Goal: Communication & Community: Connect with others

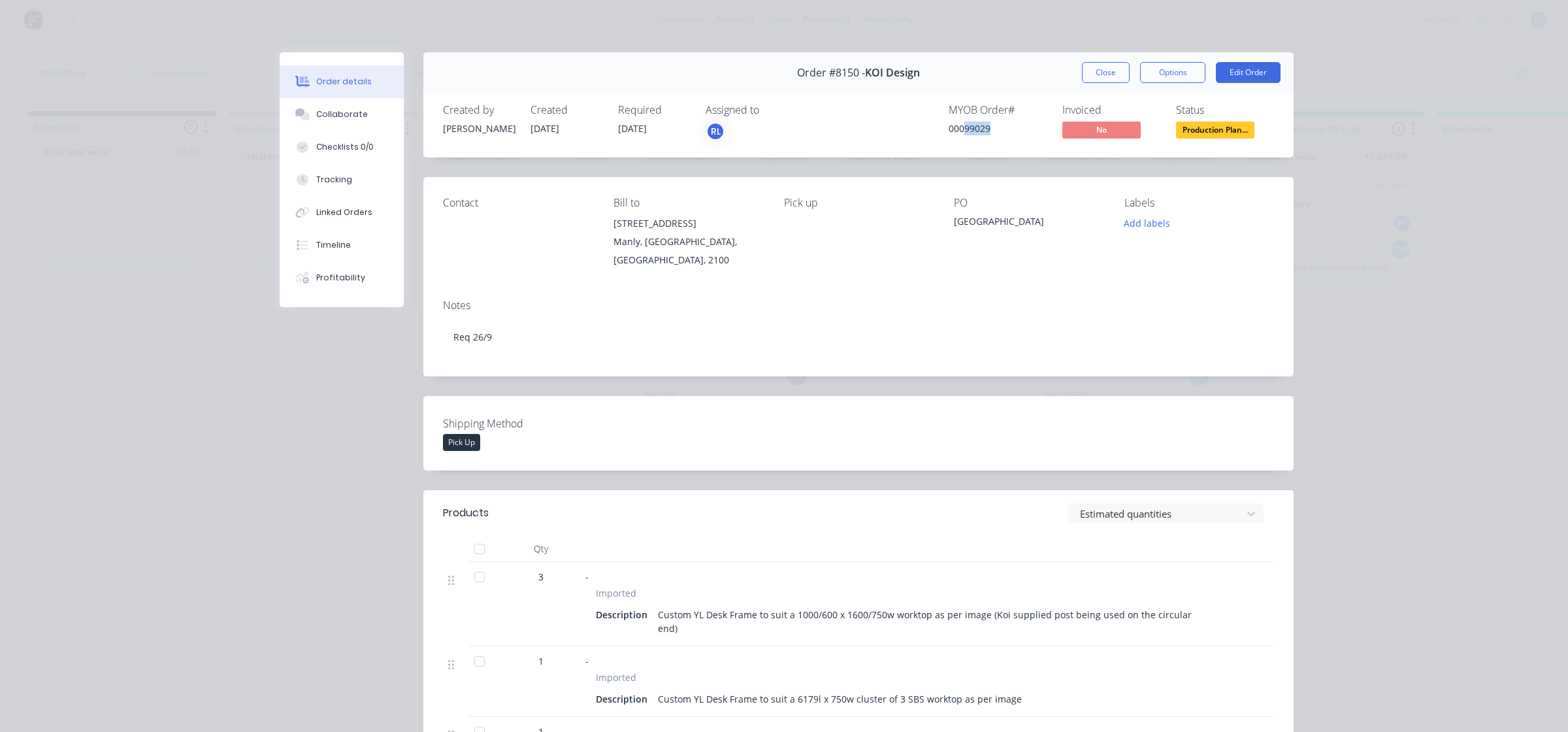
drag, startPoint x: 959, startPoint y: 128, endPoint x: 991, endPoint y: 128, distance: 32.0
click at [998, 128] on div "00099029" at bounding box center [997, 128] width 98 height 14
copy div "99029"
click at [1251, 72] on button "Edit Order" at bounding box center [1247, 73] width 65 height 21
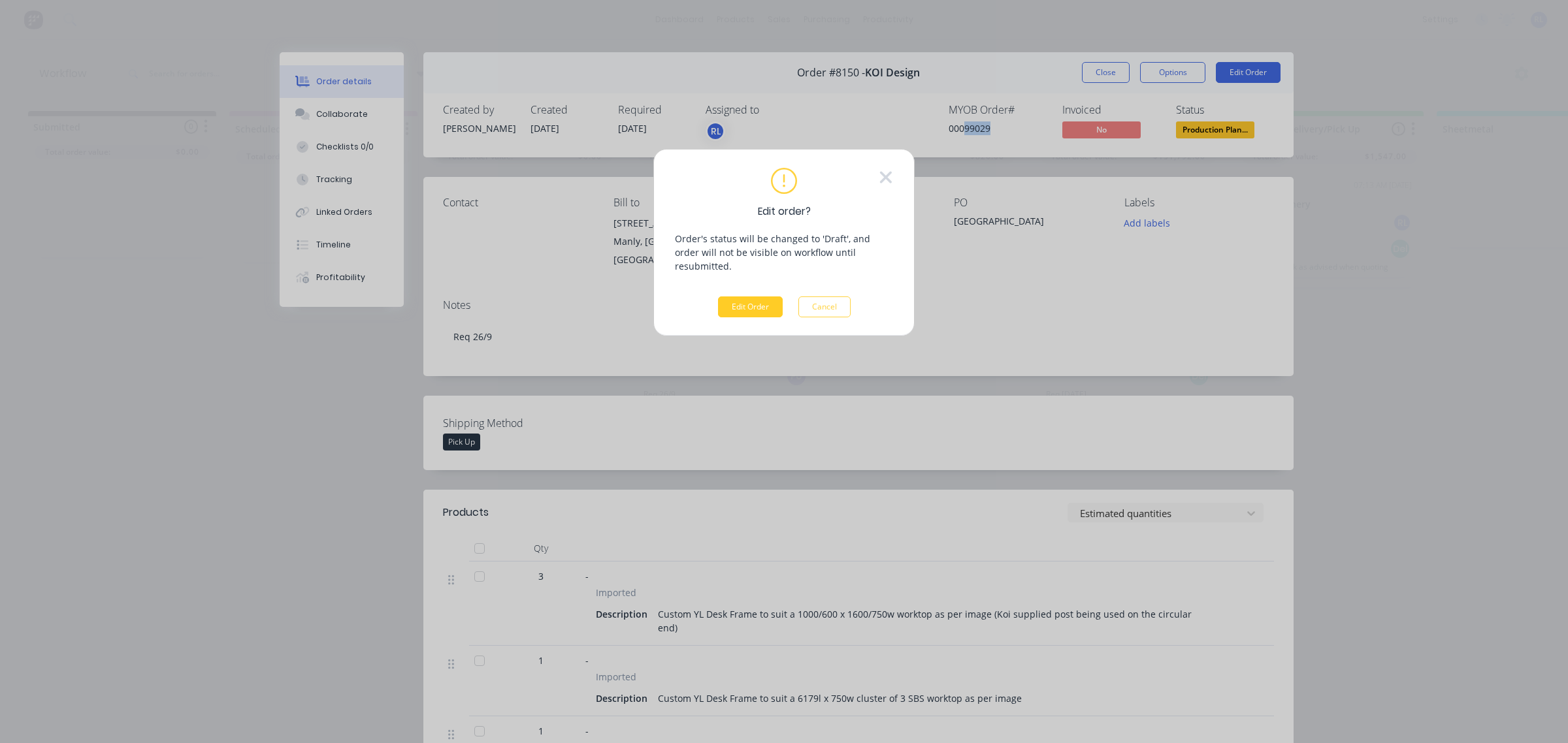
click at [753, 296] on button "Edit Order" at bounding box center [750, 307] width 65 height 21
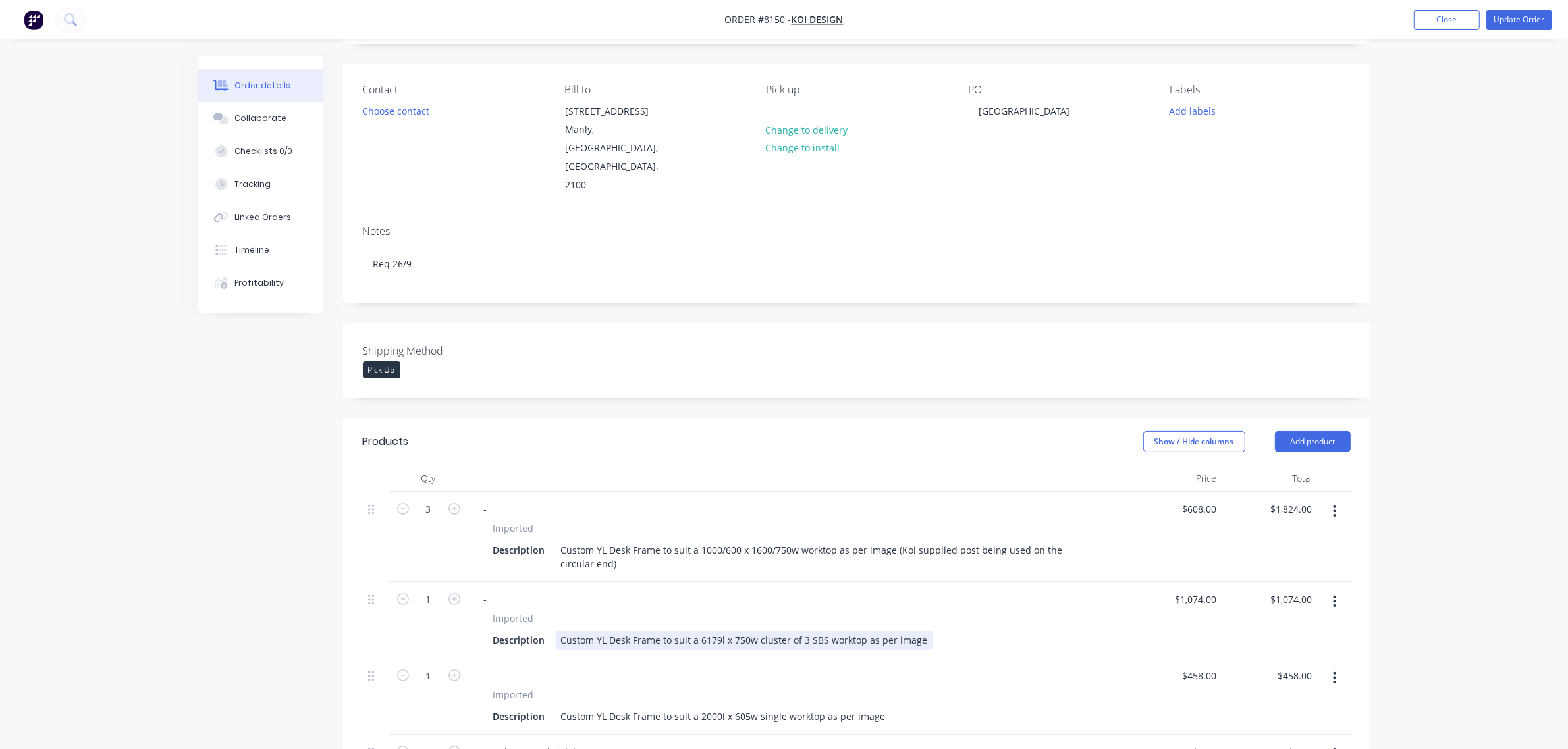
scroll to position [247, 0]
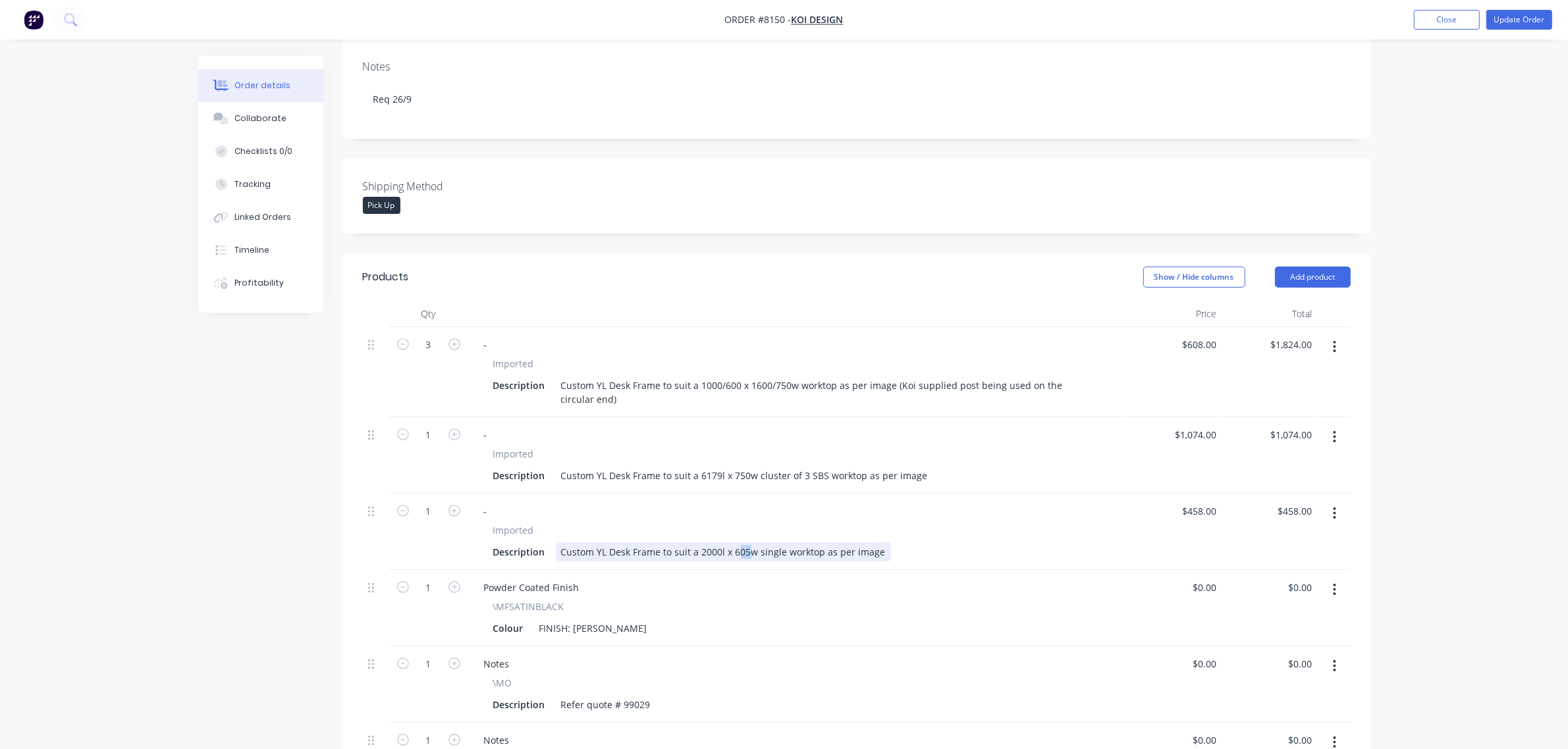
drag, startPoint x: 735, startPoint y: 518, endPoint x: 745, endPoint y: 520, distance: 10.2
click at [745, 542] on div "Custom YL Desk Frame to suit a 2000l x 605w single worktop as per image" at bounding box center [723, 552] width 336 height 19
click at [911, 542] on div "Description Custom YL Desk Frame to suit a 2000l x 650w single worktop as per i…" at bounding box center [795, 552] width 614 height 19
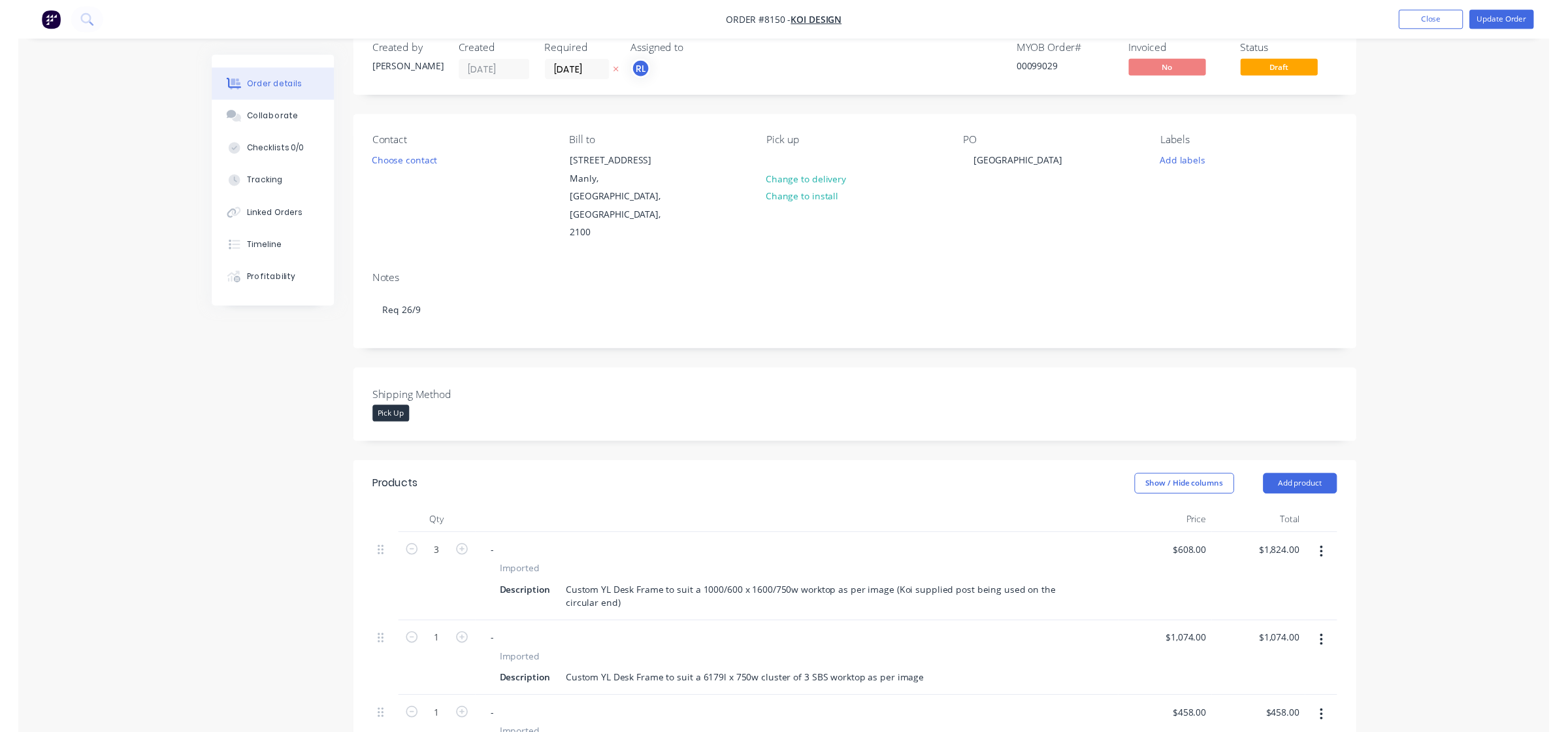
scroll to position [0, 0]
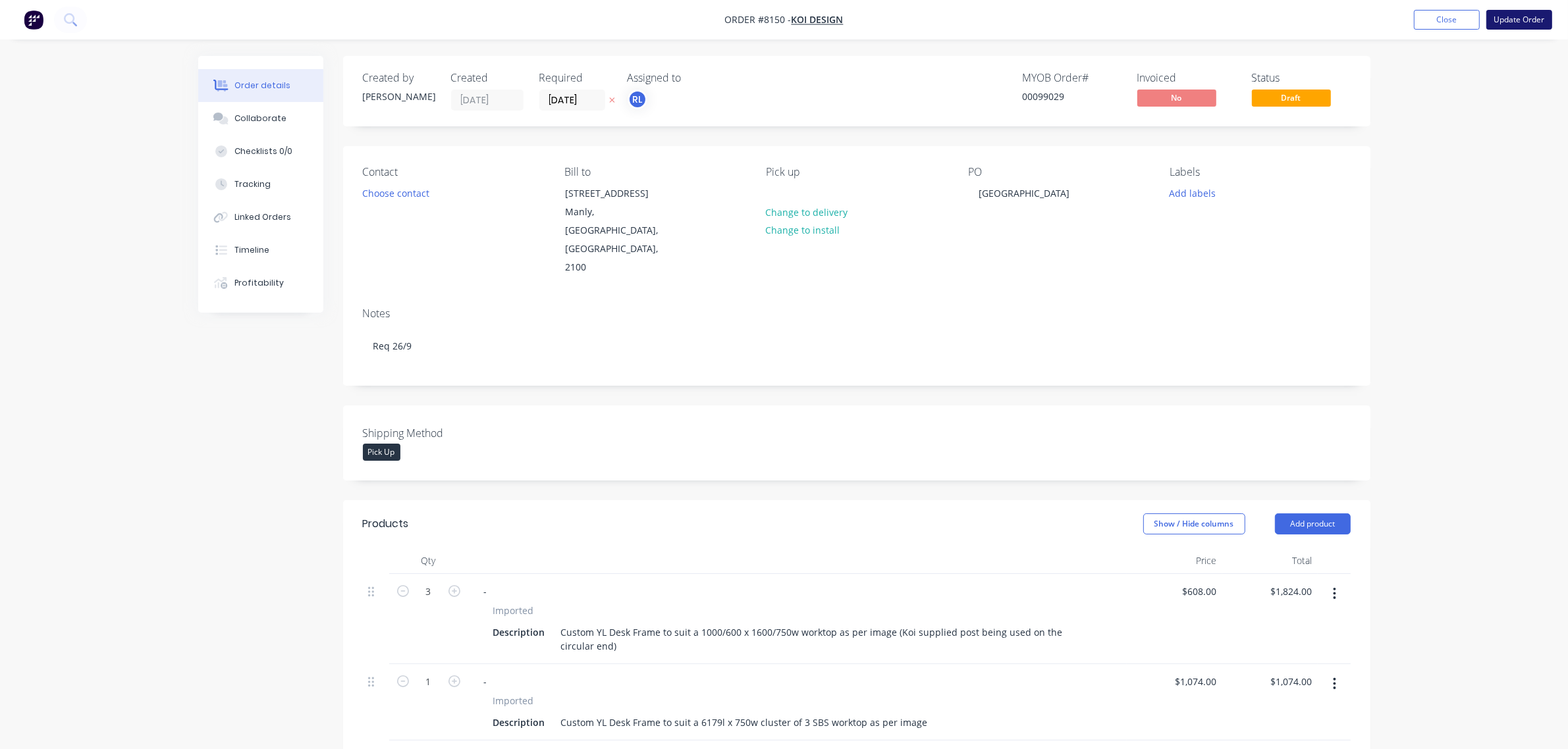
click at [1524, 21] on button "Update Order" at bounding box center [1519, 20] width 66 height 20
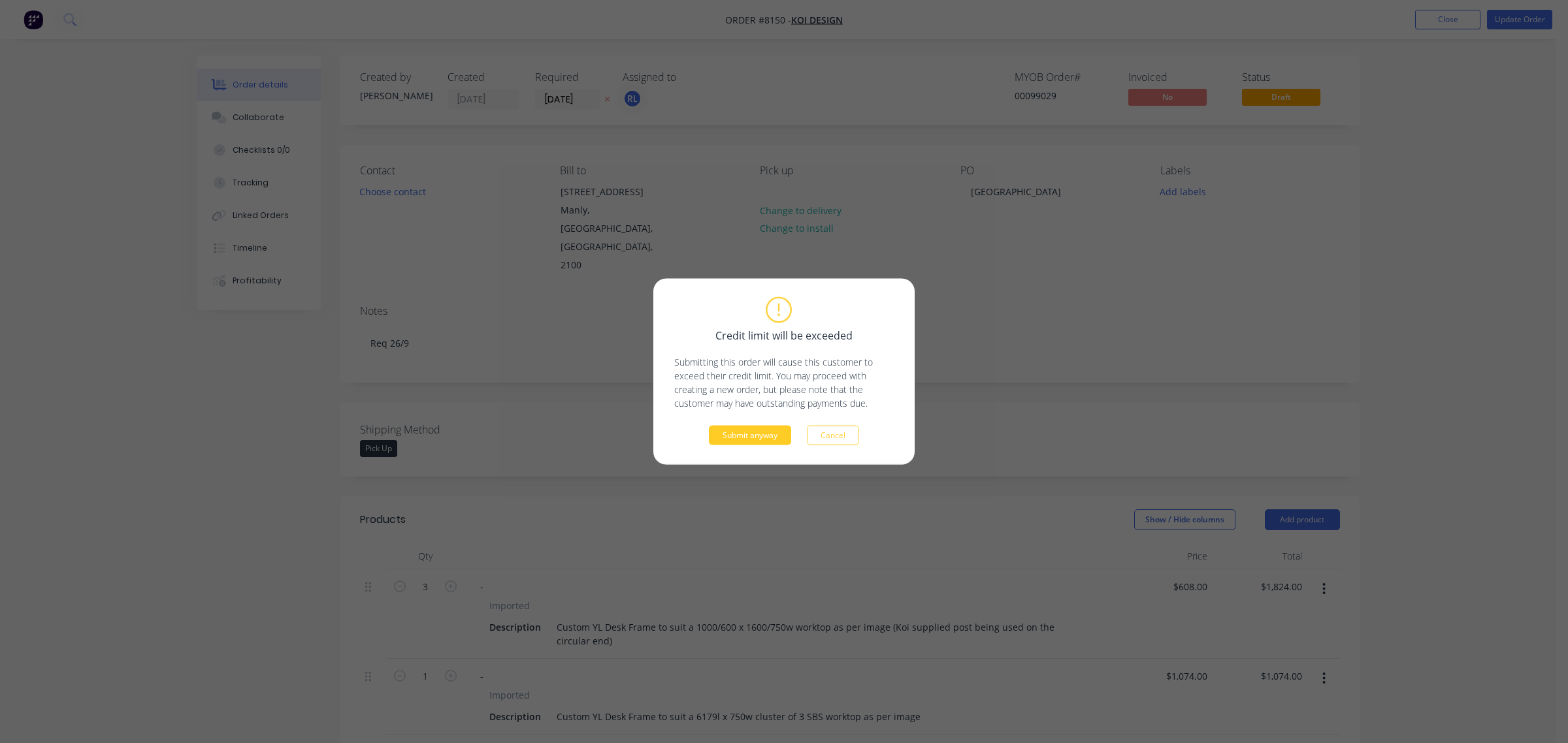
click at [754, 439] on button "Submit anyway" at bounding box center [750, 435] width 83 height 20
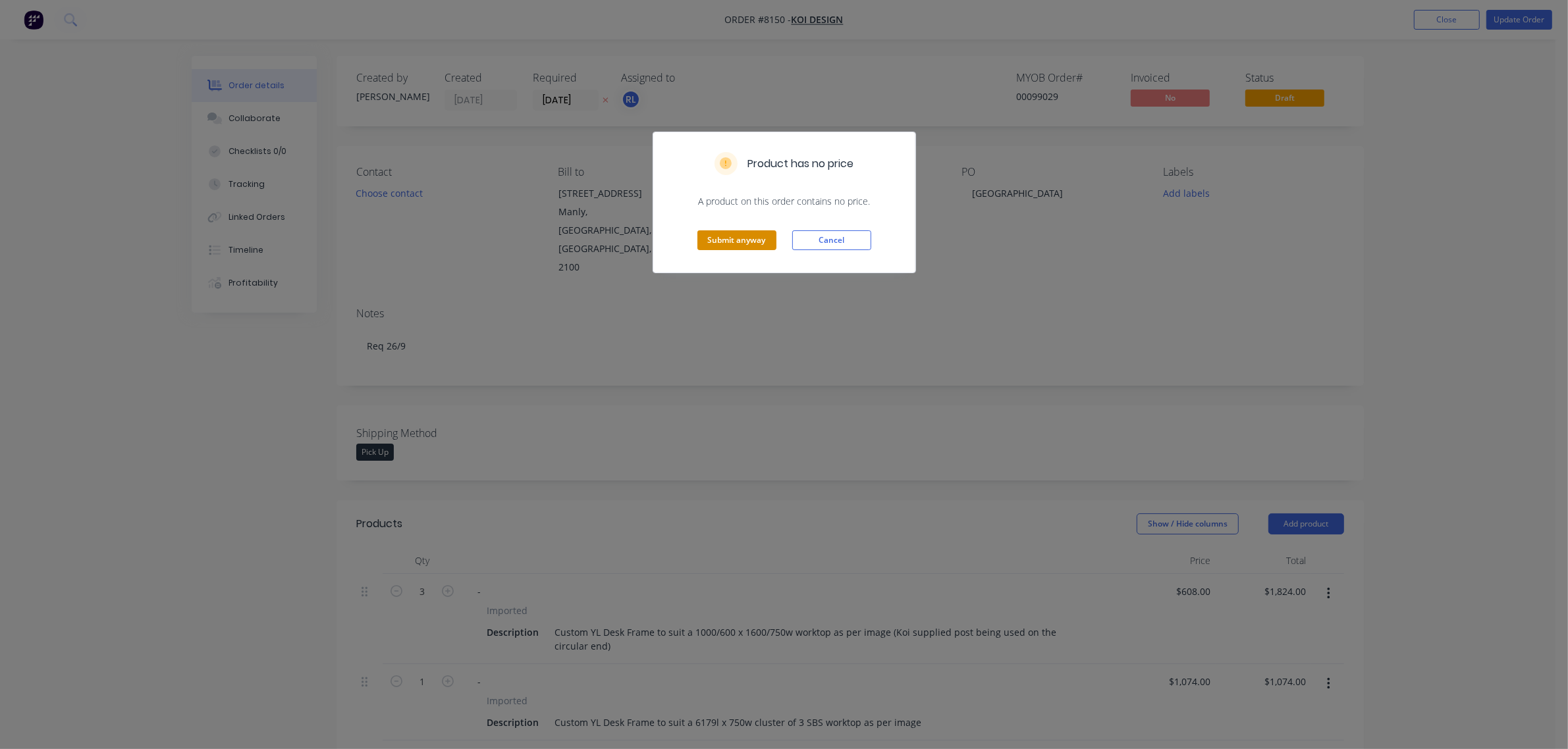
click at [755, 244] on button "Submit anyway" at bounding box center [737, 240] width 79 height 20
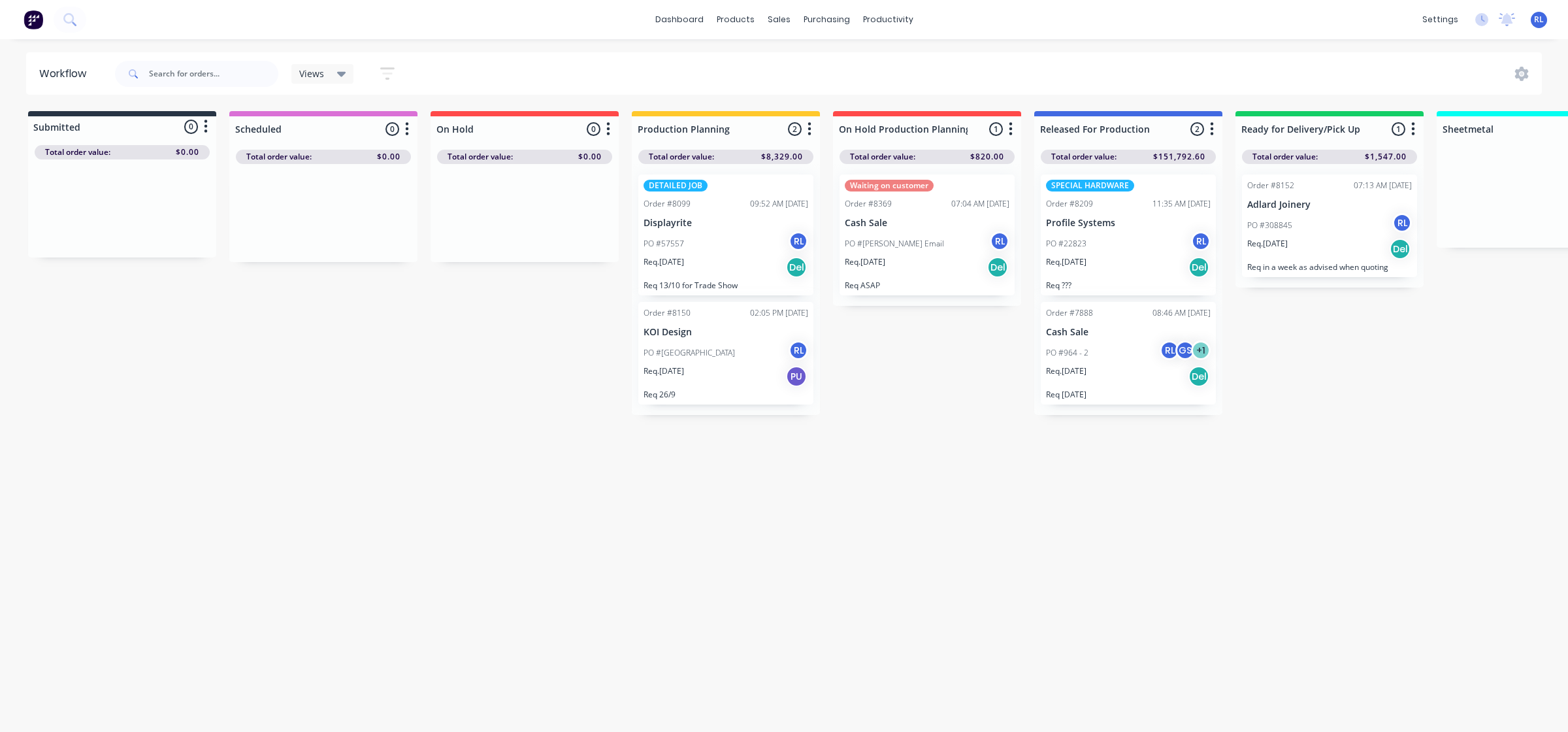
click at [714, 358] on div "PO #1012 488 Spring Hill RL" at bounding box center [725, 353] width 165 height 25
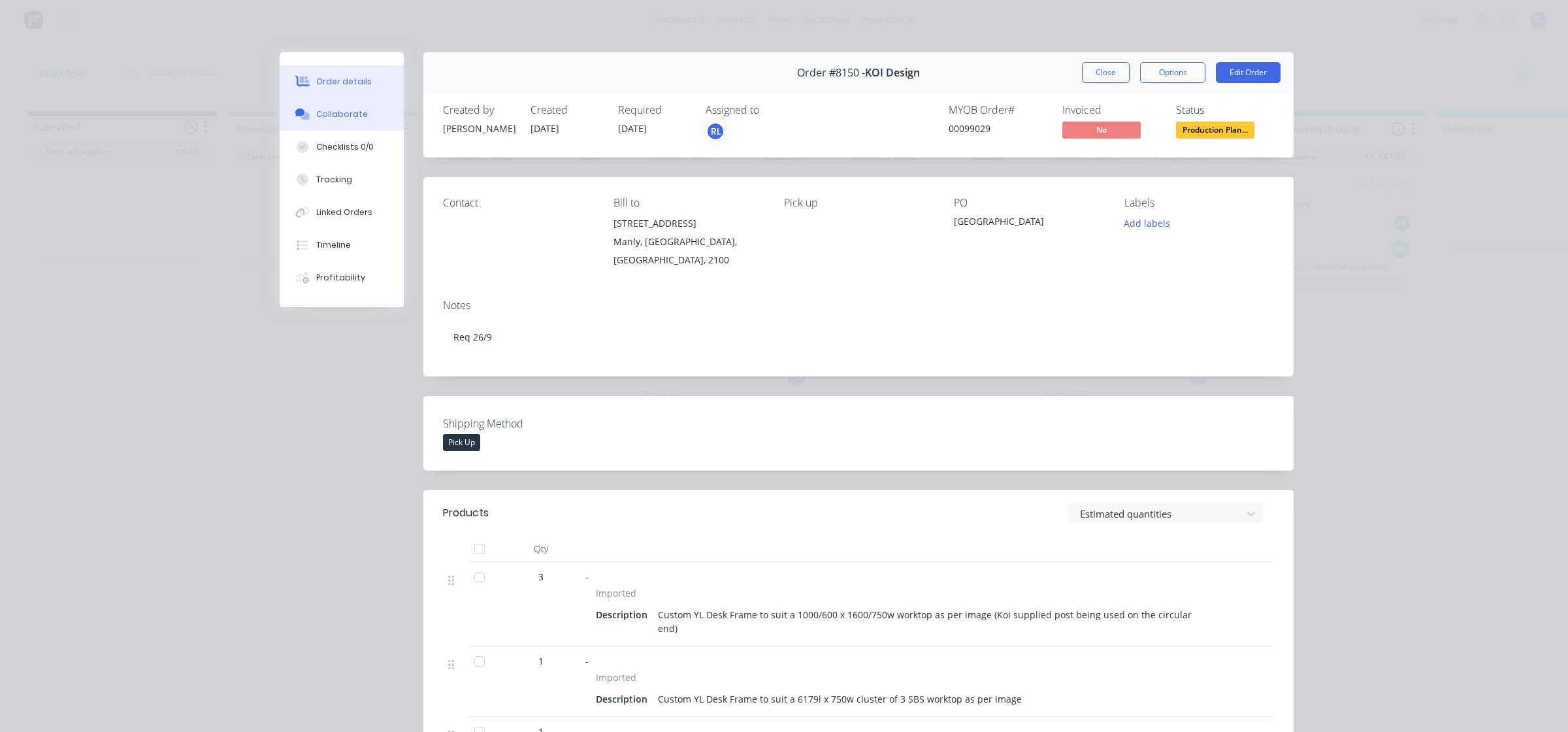
click at [363, 125] on button "Collaborate" at bounding box center [342, 114] width 124 height 33
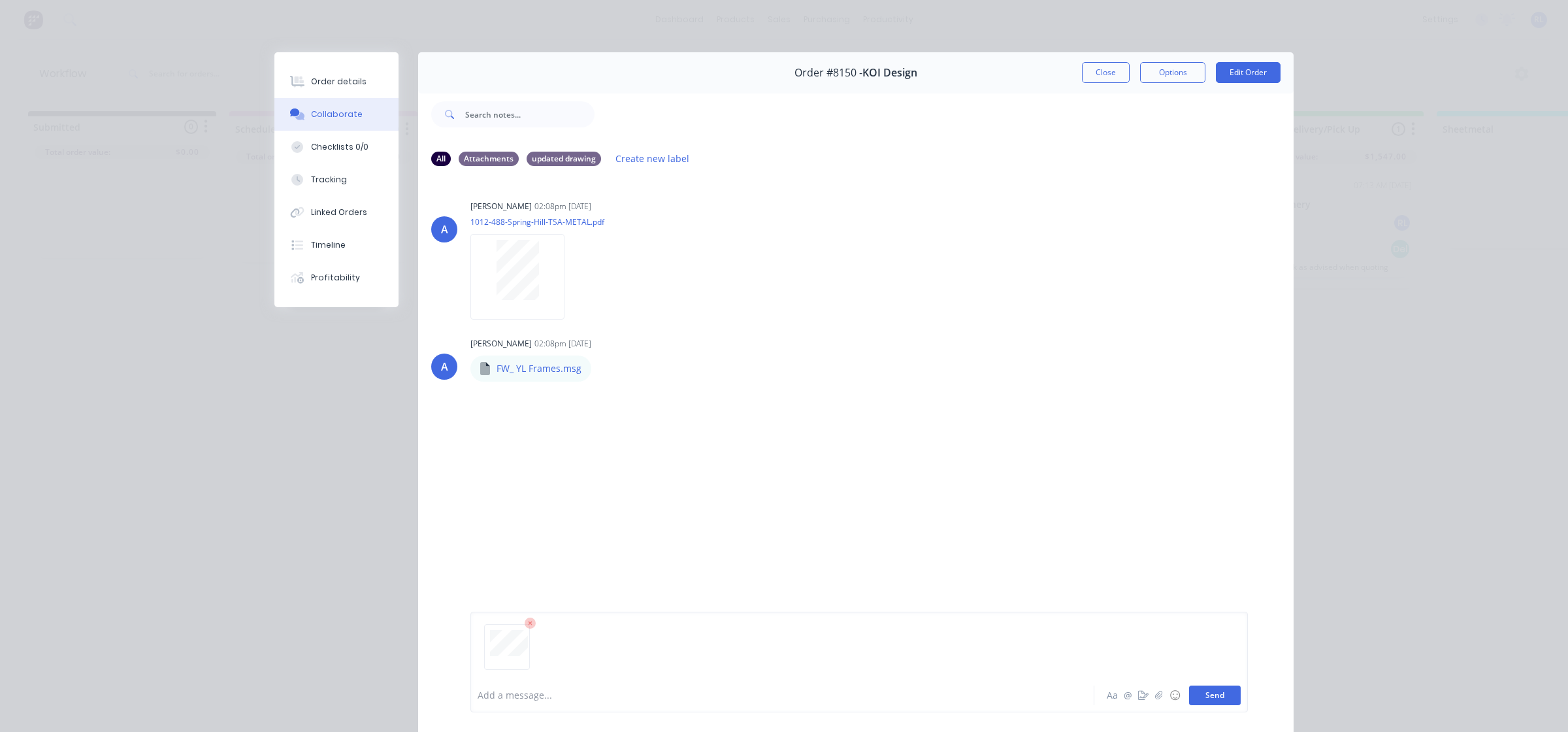
click at [1217, 702] on button "Send" at bounding box center [1215, 695] width 51 height 20
click at [1092, 70] on button "Close" at bounding box center [1106, 73] width 48 height 21
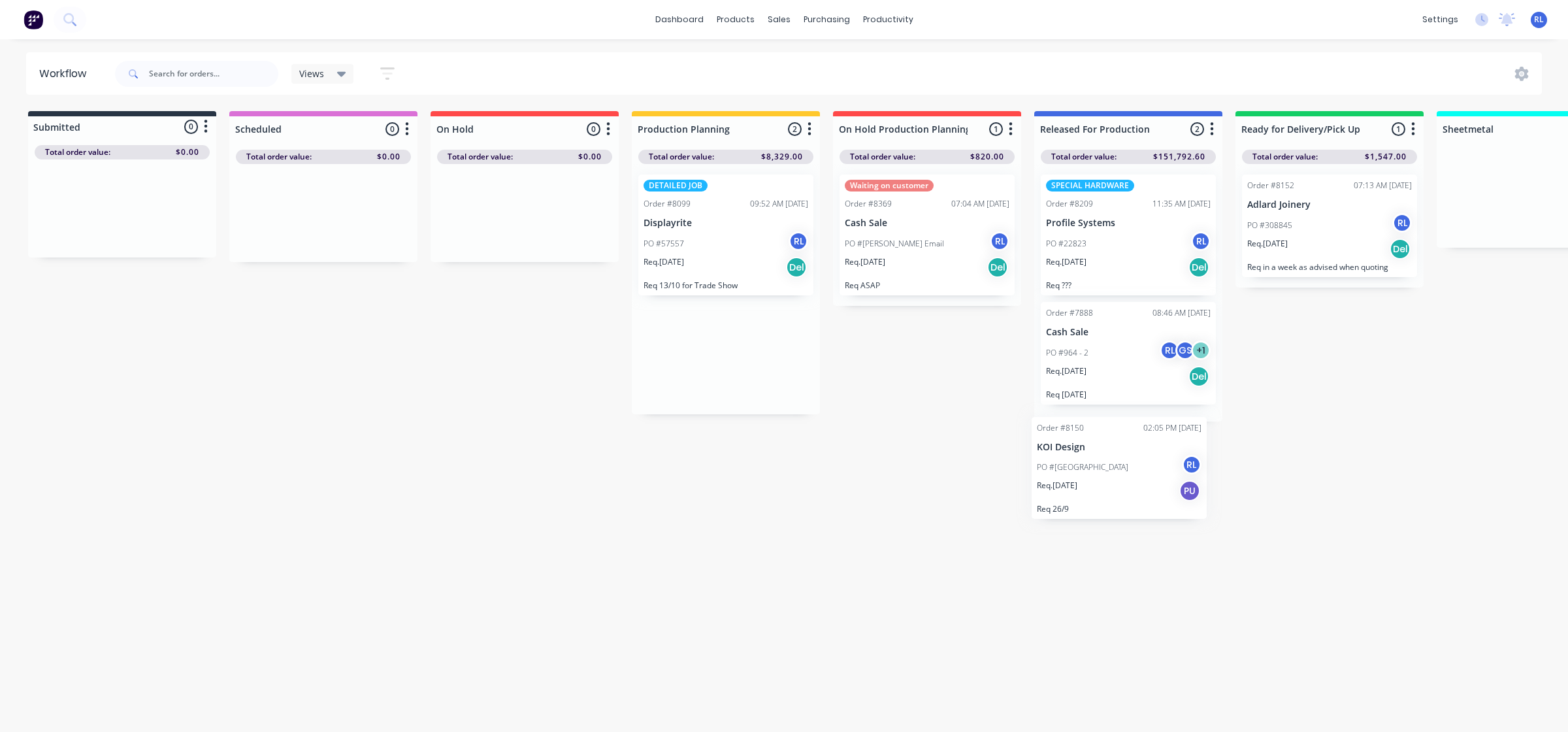
drag, startPoint x: 693, startPoint y: 326, endPoint x: 1091, endPoint y: 443, distance: 414.8
click at [1091, 443] on div "Workflow Views Save new view None (Default) edit Delivery edit Production Plann…" at bounding box center [777, 379] width 1556 height 654
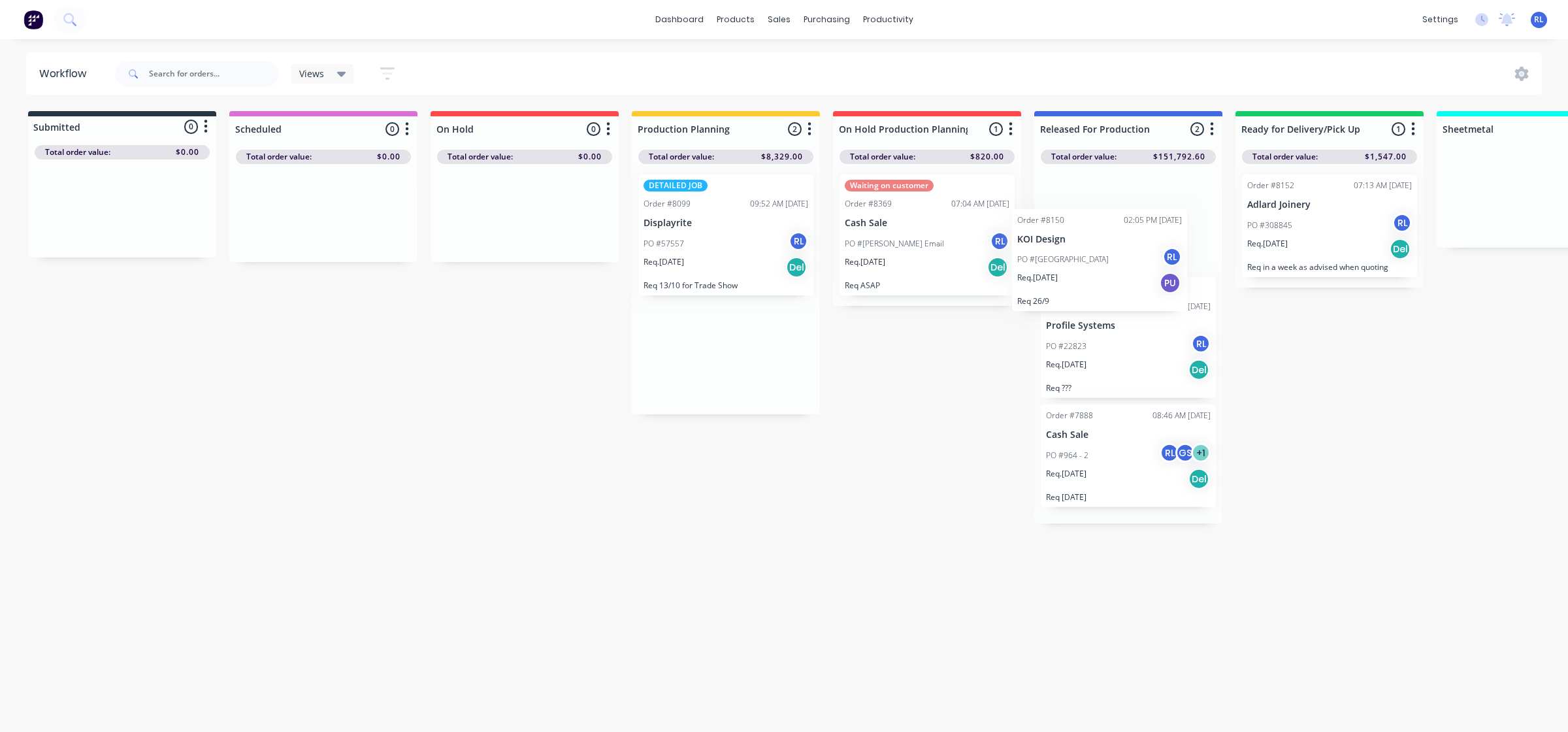
drag, startPoint x: 702, startPoint y: 356, endPoint x: 1081, endPoint y: 261, distance: 390.7
click at [1081, 261] on div "Submitted 0 Status colour #273444 hex #273444 Save Cancel Summaries Total order…" at bounding box center [1268, 317] width 2558 height 412
click at [928, 552] on div "Workflow Views Save new view None (Default) edit Delivery edit Production Plann…" at bounding box center [777, 379] width 1556 height 654
click at [736, 256] on div "Req. 17/10/25 Del" at bounding box center [725, 267] width 165 height 22
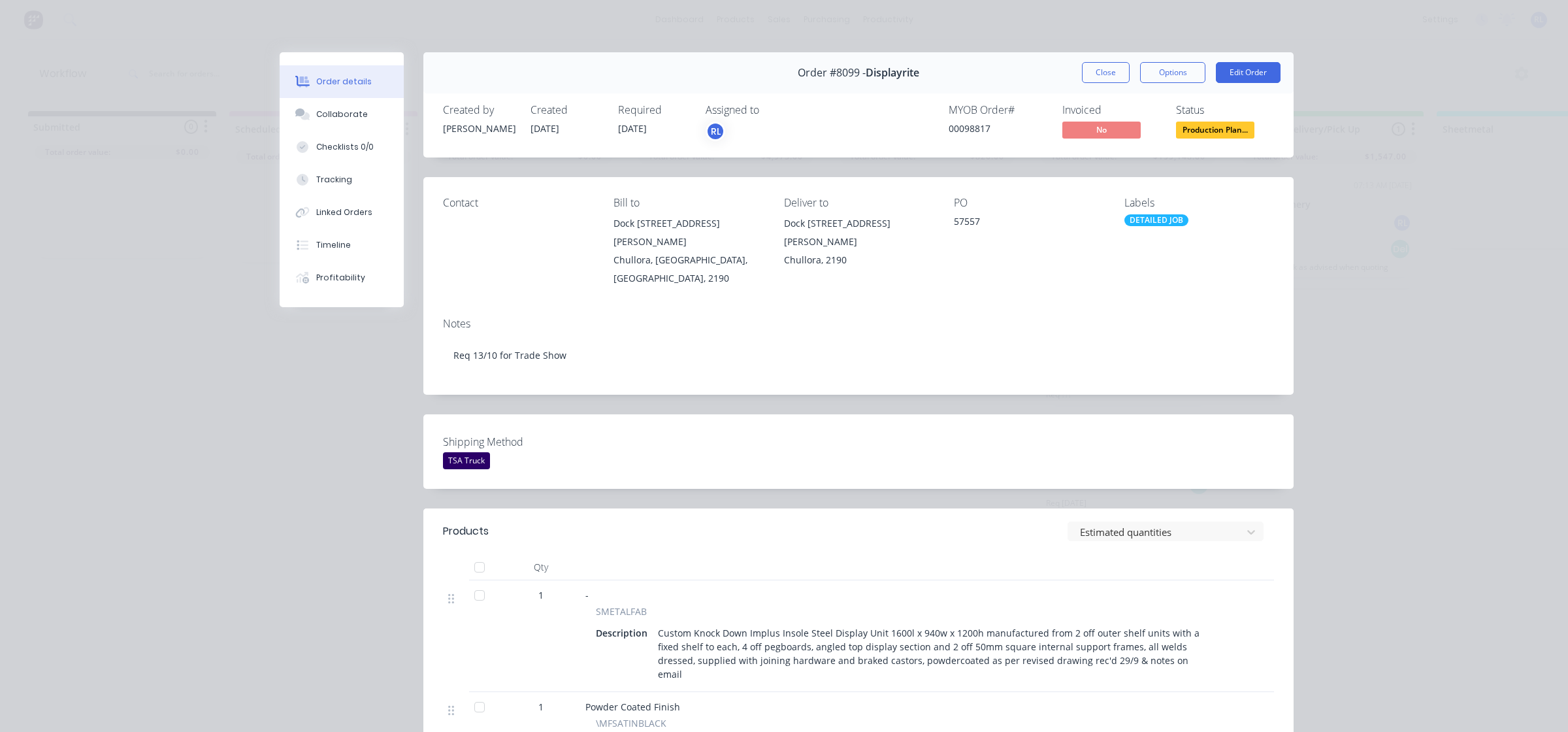
scroll to position [82, 0]
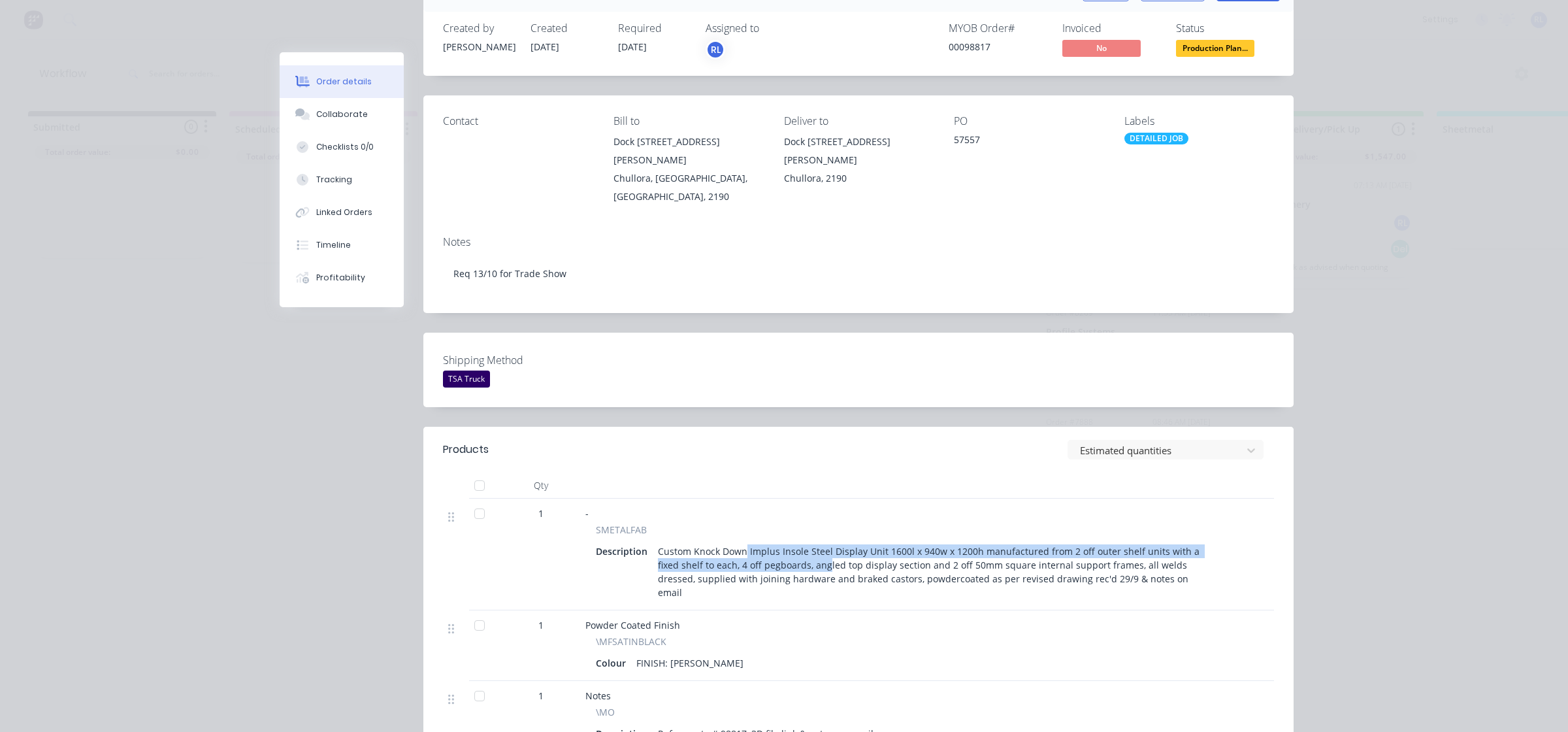
drag, startPoint x: 738, startPoint y: 540, endPoint x: 795, endPoint y: 549, distance: 57.7
click at [795, 549] on div "Custom Knock Down Implus Insole Steel Display Unit 1600l x 940w x 1200h manufac…" at bounding box center [935, 572] width 565 height 60
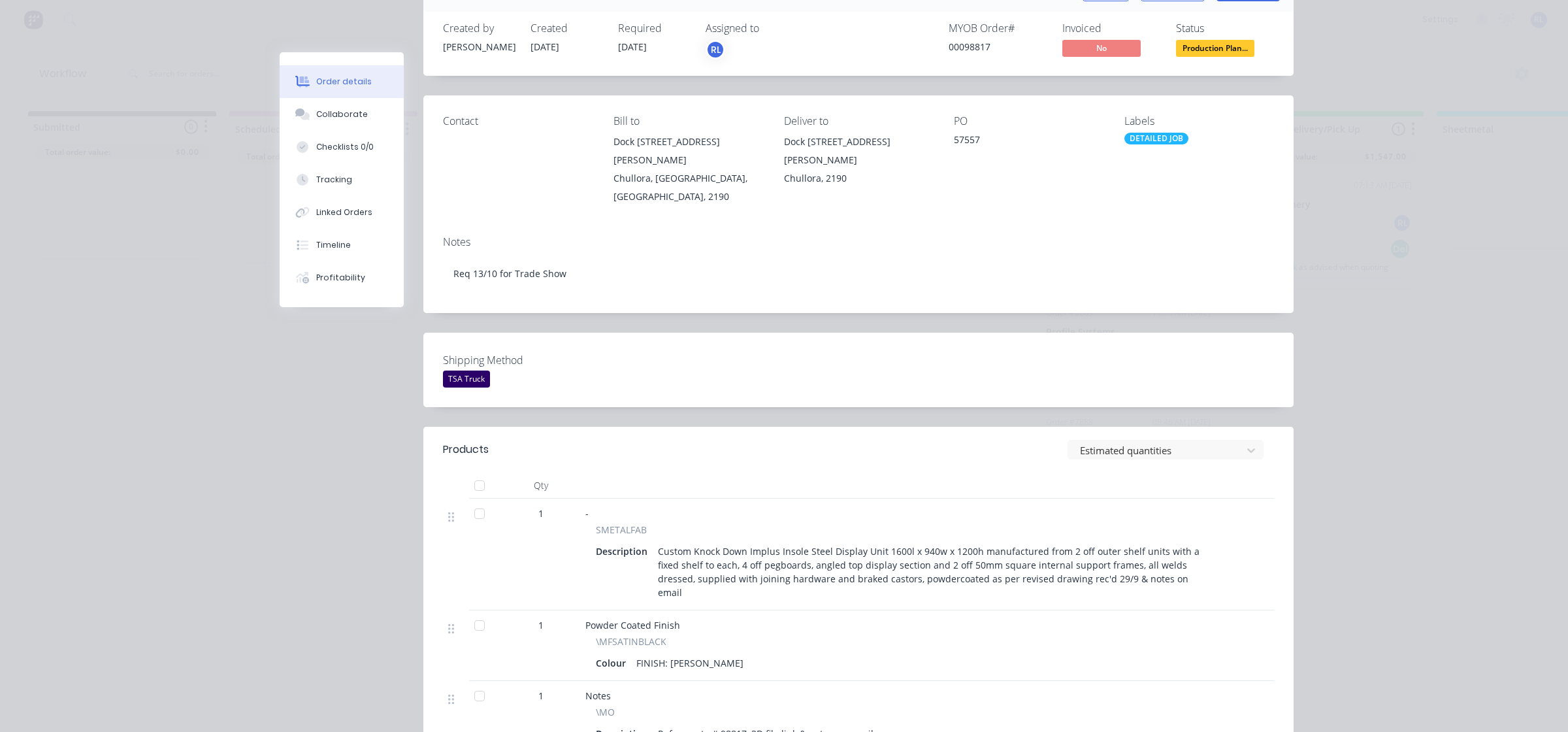
click at [840, 561] on div "Custom Knock Down Implus Insole Steel Display Unit 1600l x 940w x 1200h manufac…" at bounding box center [935, 572] width 565 height 60
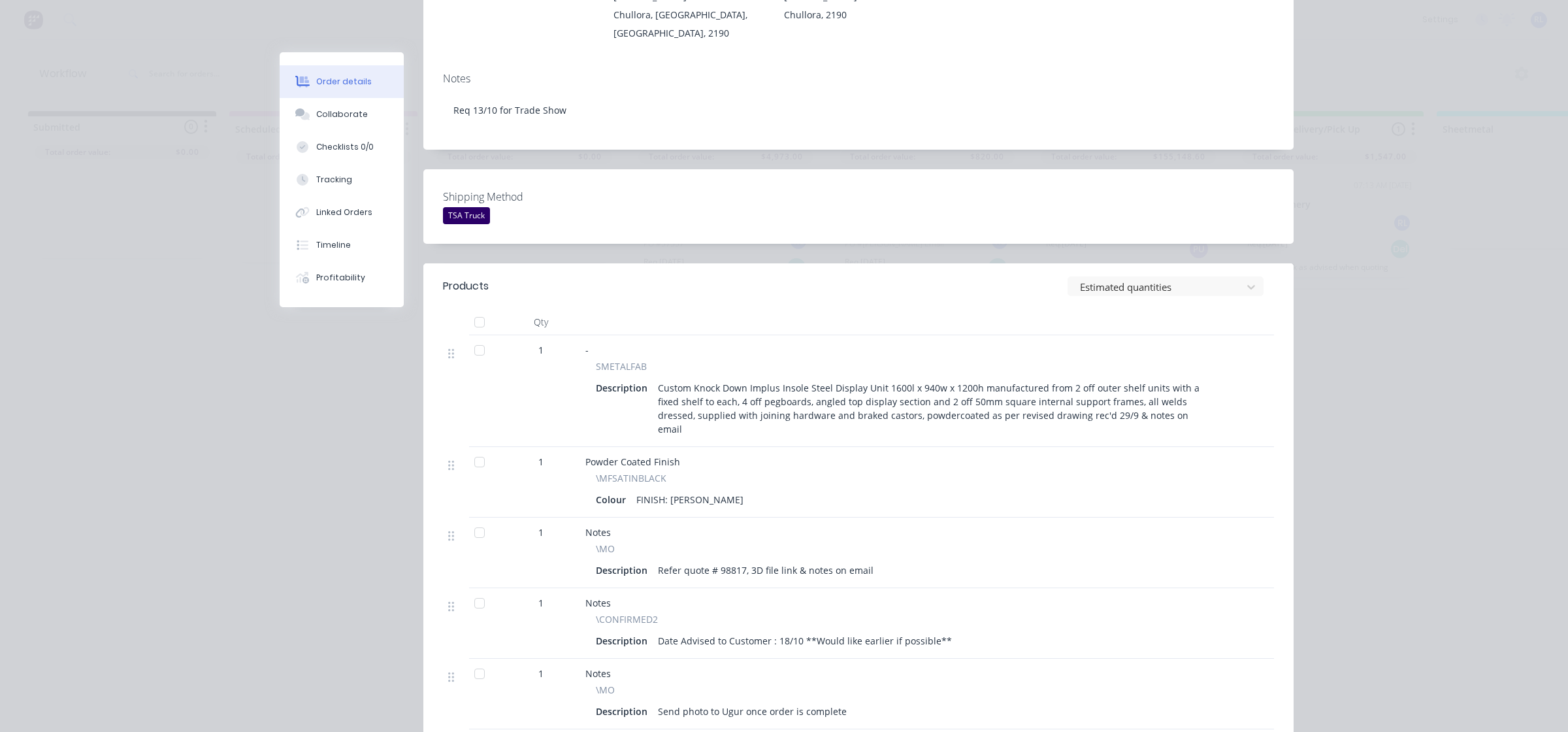
scroll to position [326, 0]
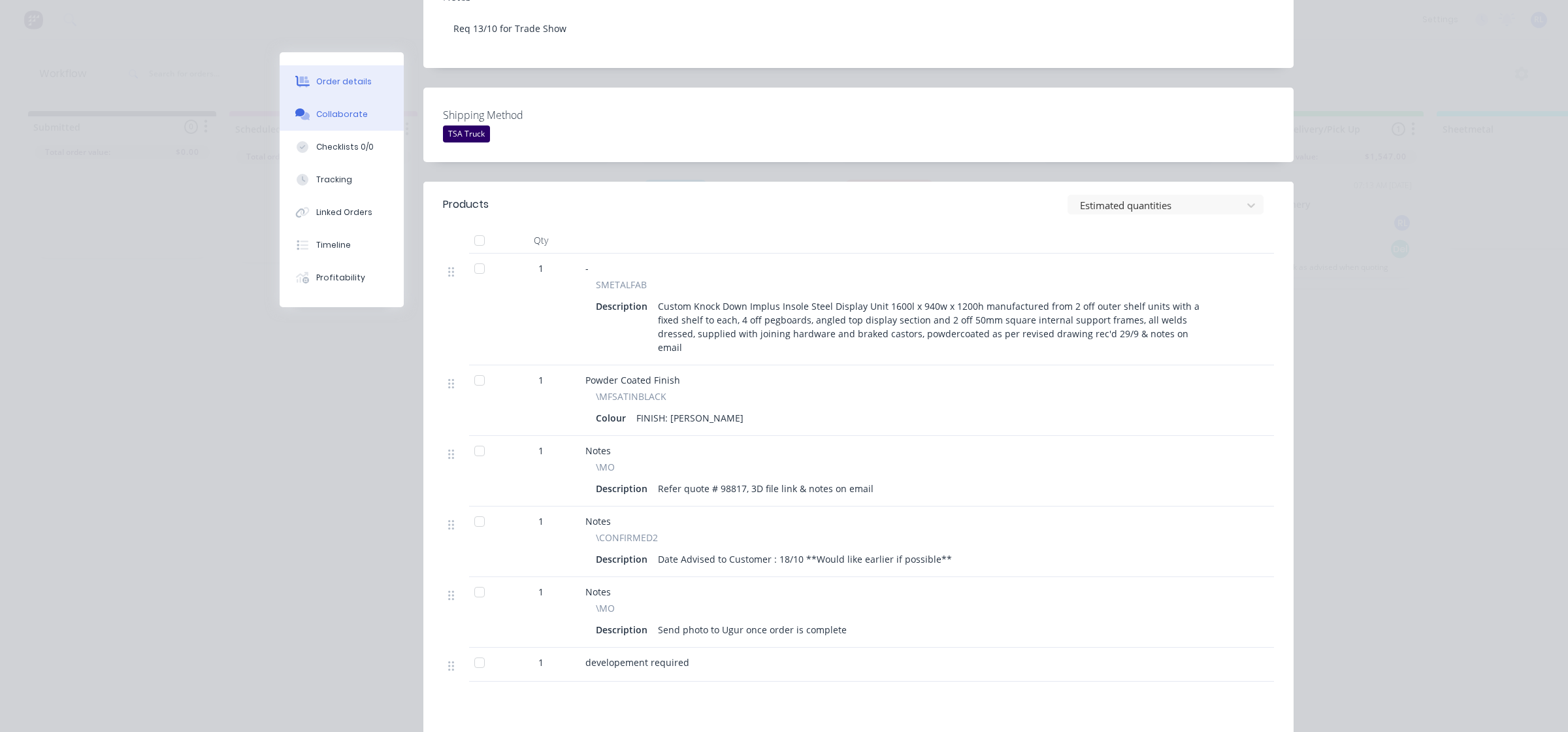
click at [352, 109] on div "Collaborate" at bounding box center [342, 115] width 51 height 12
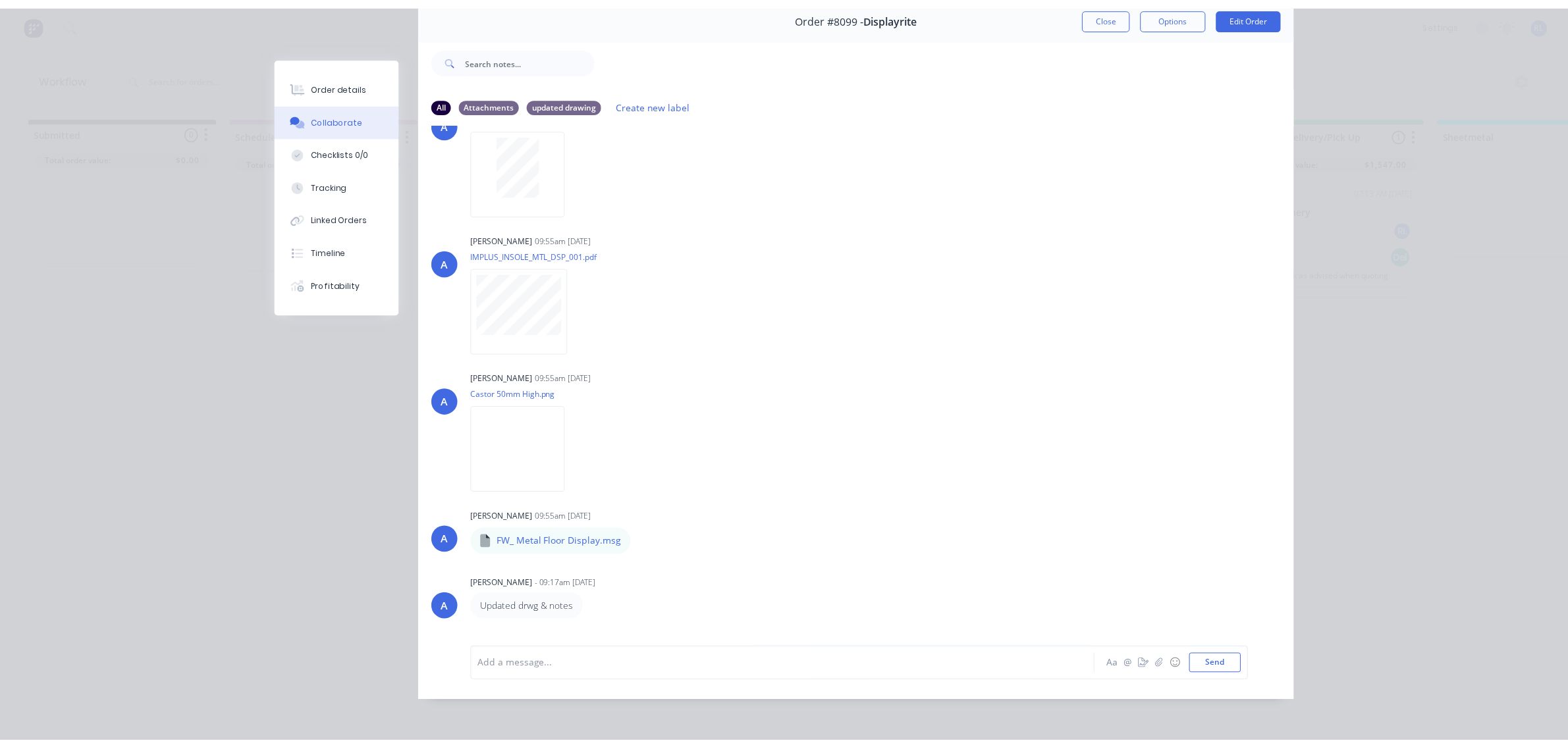
scroll to position [0, 0]
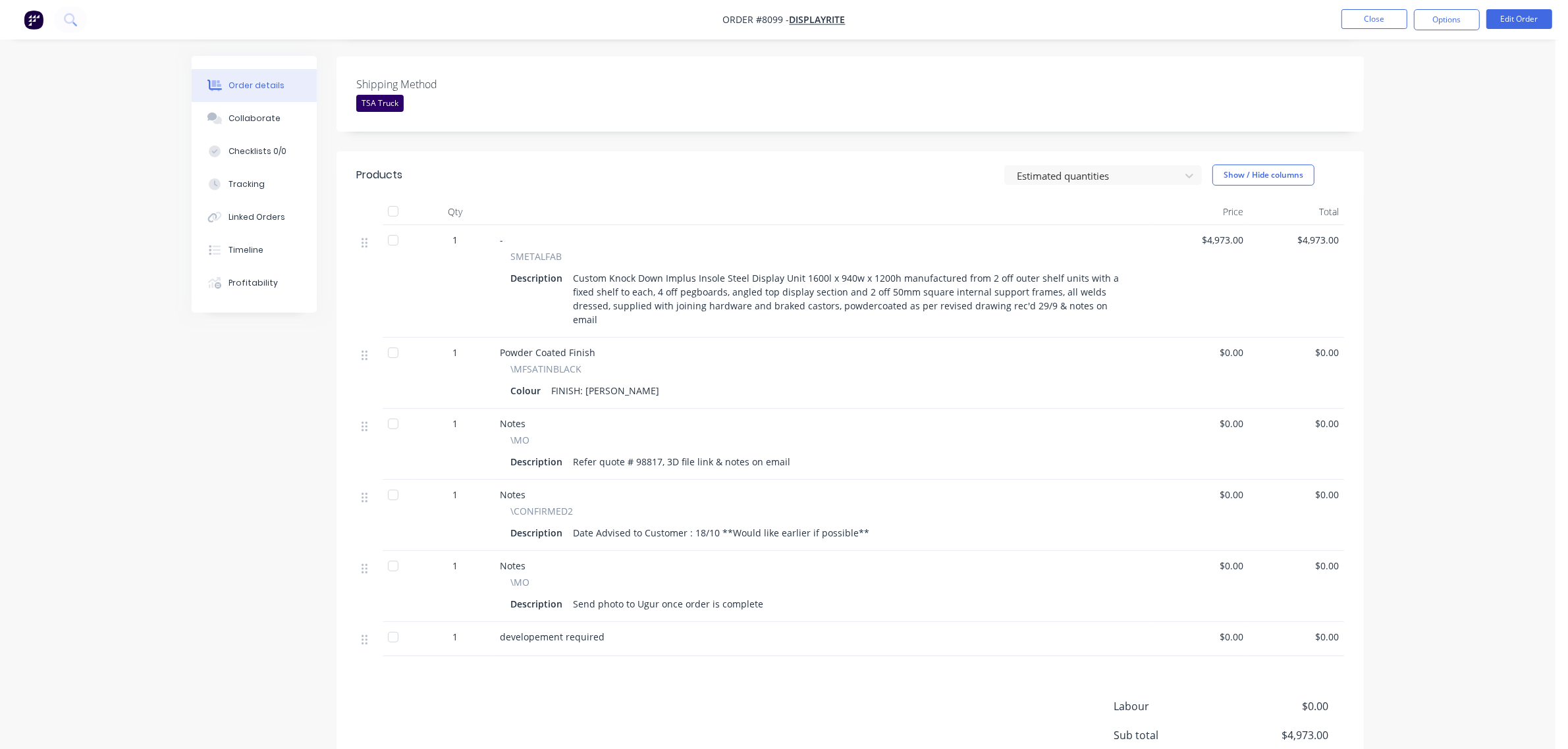
scroll to position [329, 0]
click at [654, 697] on div "Labour $0.00 Sub total $4,973.00 Tax $497.30 Total $5,470.30" at bounding box center [849, 758] width 988 height 123
click at [265, 119] on div "Collaborate" at bounding box center [254, 118] width 52 height 12
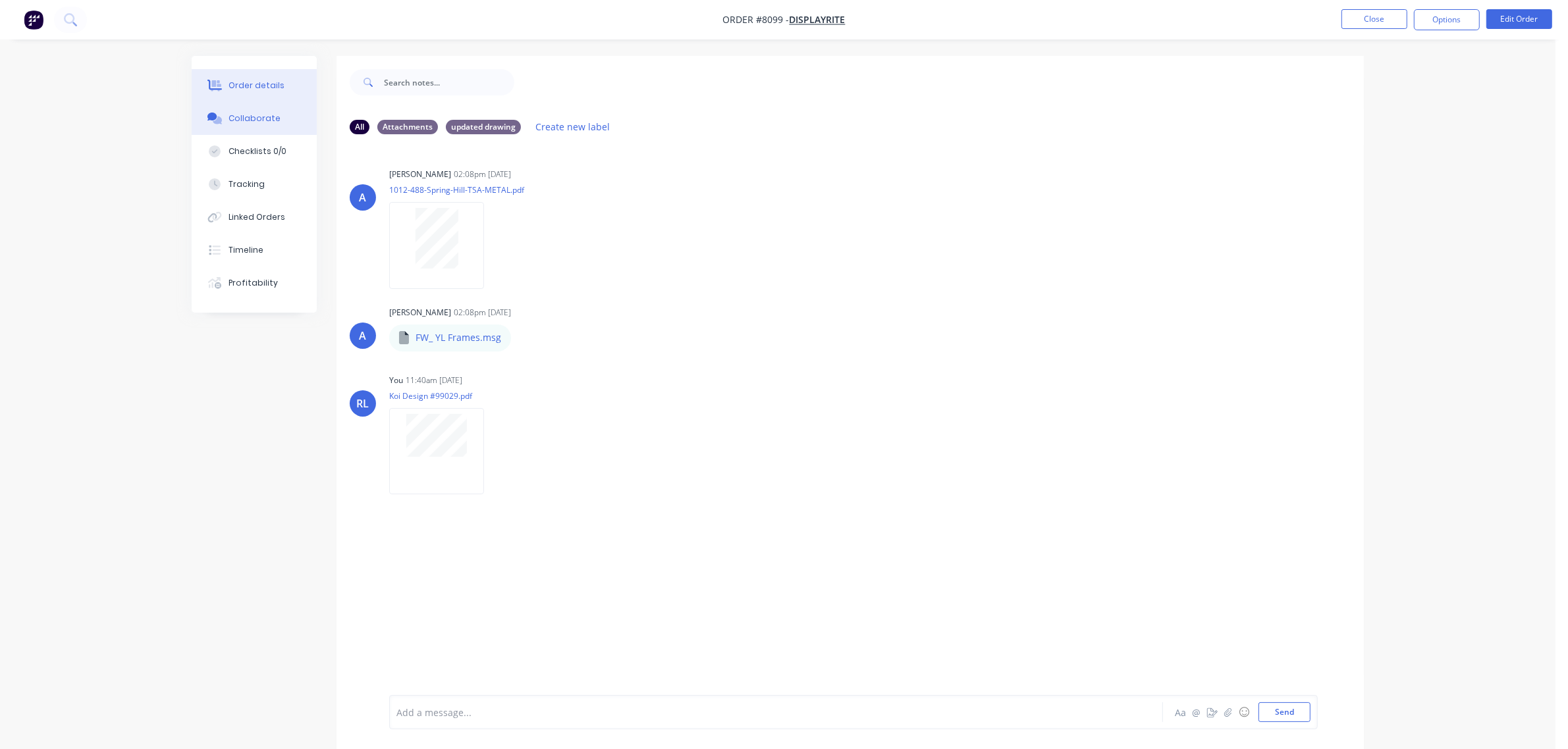
click at [269, 83] on div "Order details" at bounding box center [257, 85] width 56 height 12
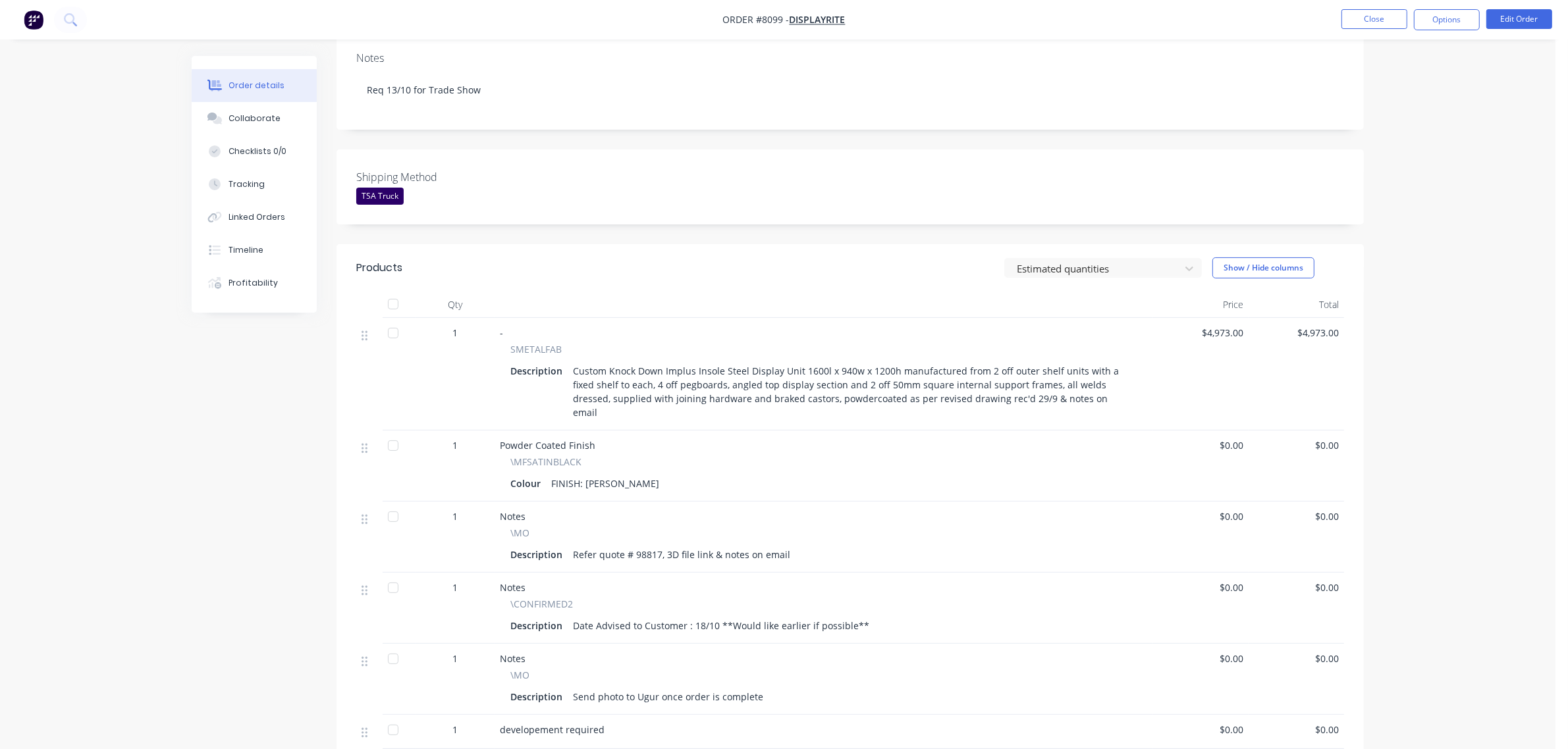
scroll to position [329, 0]
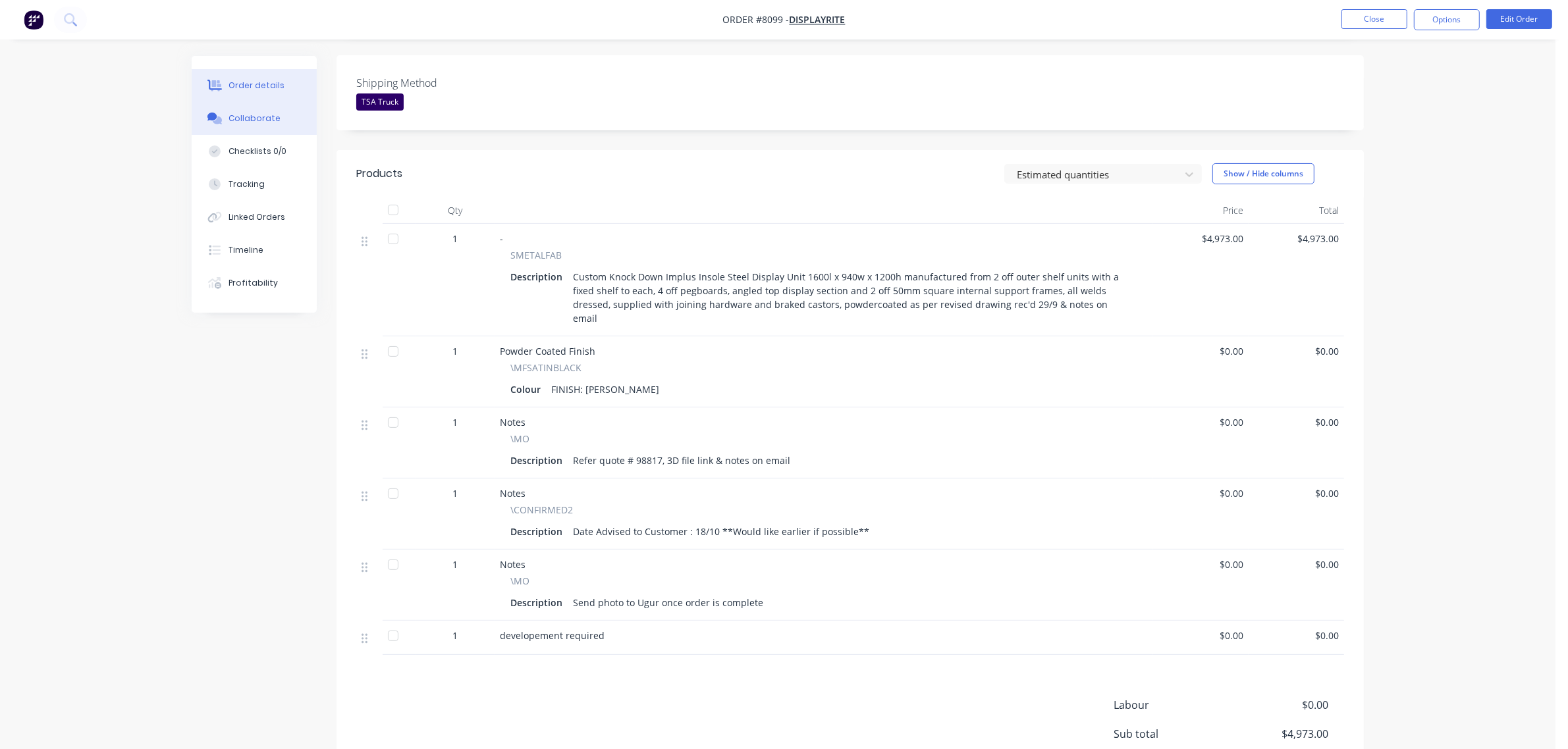
click at [232, 113] on div "Collaborate" at bounding box center [254, 118] width 52 height 12
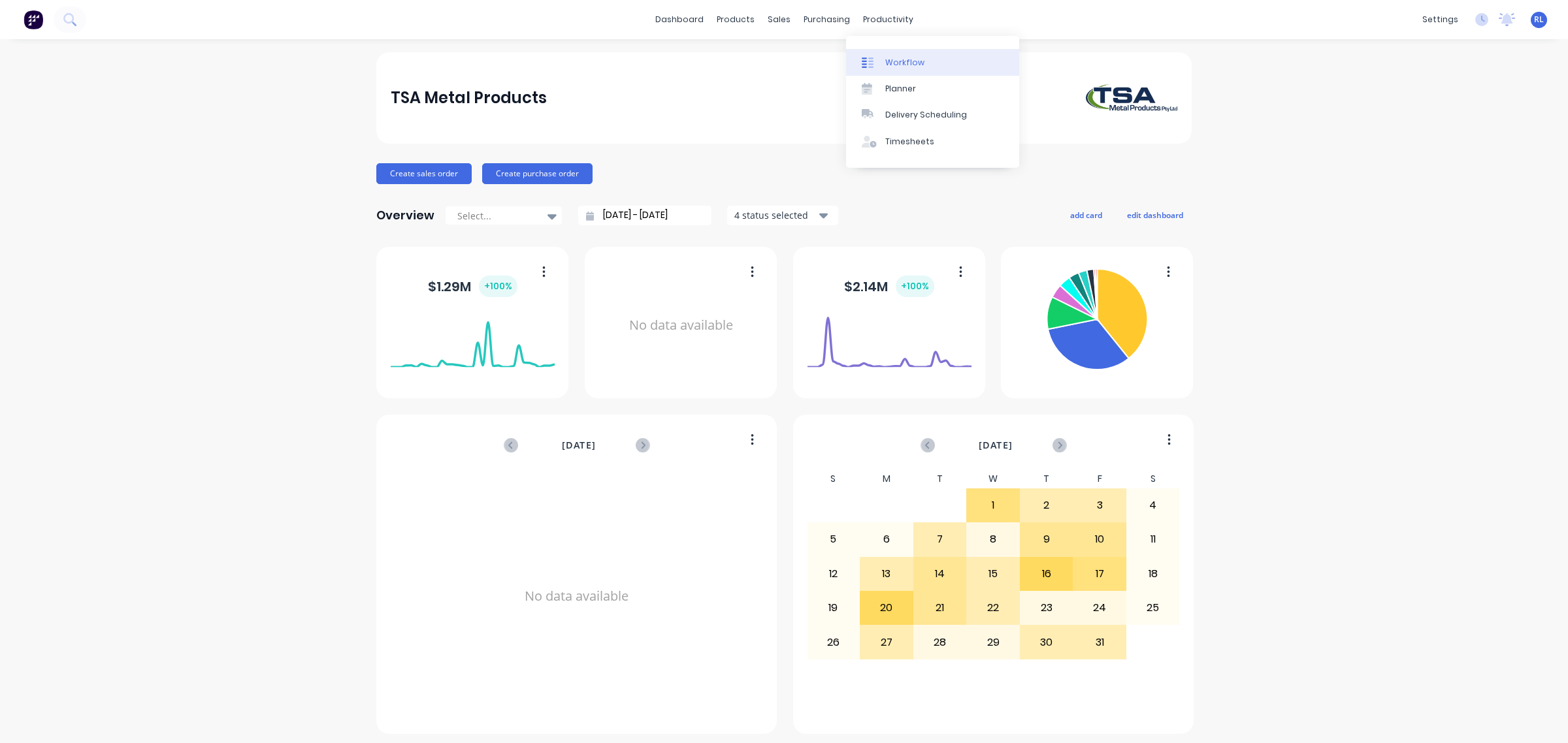
click at [939, 62] on link "Workflow" at bounding box center [933, 62] width 173 height 26
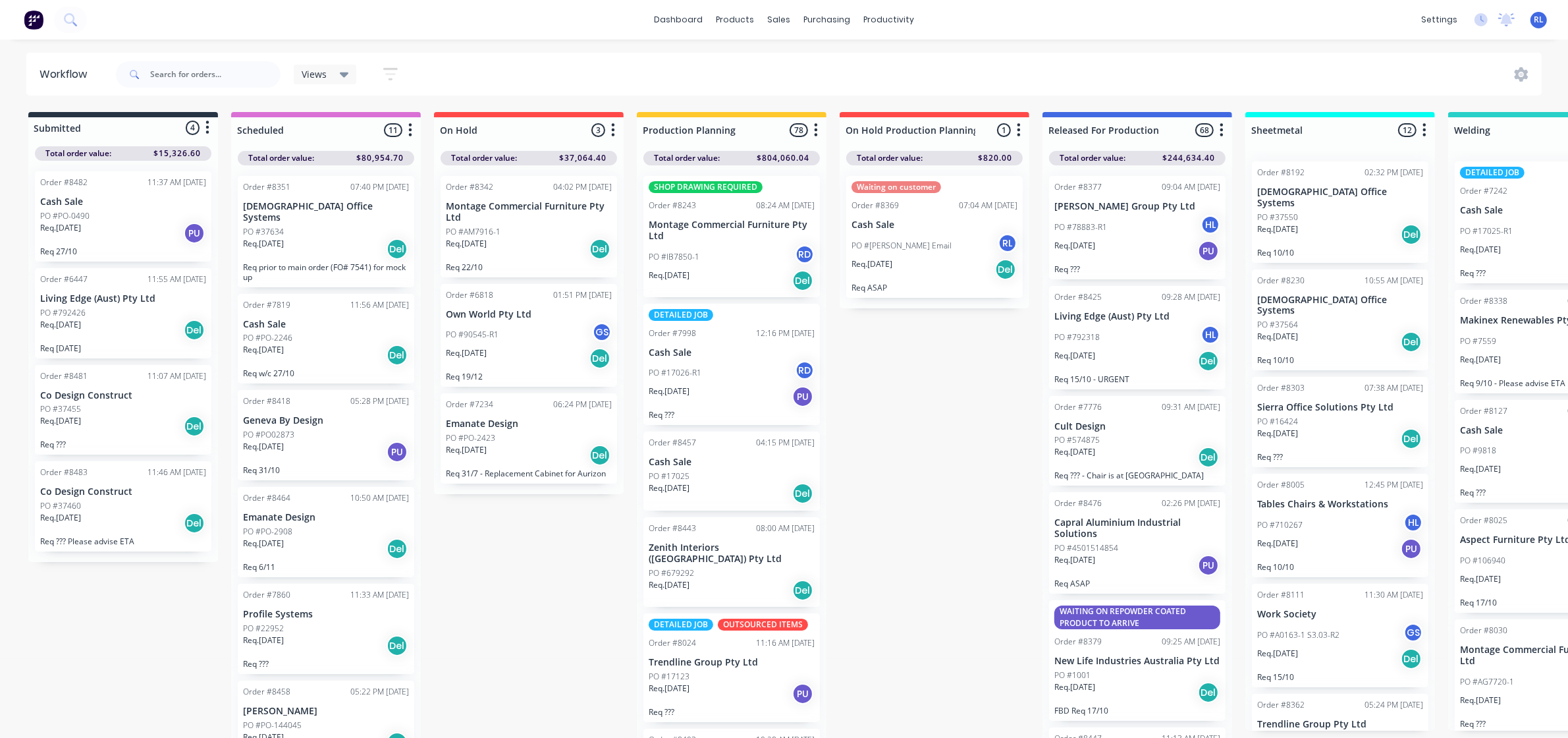
click at [298, 77] on div "Views" at bounding box center [325, 74] width 63 height 20
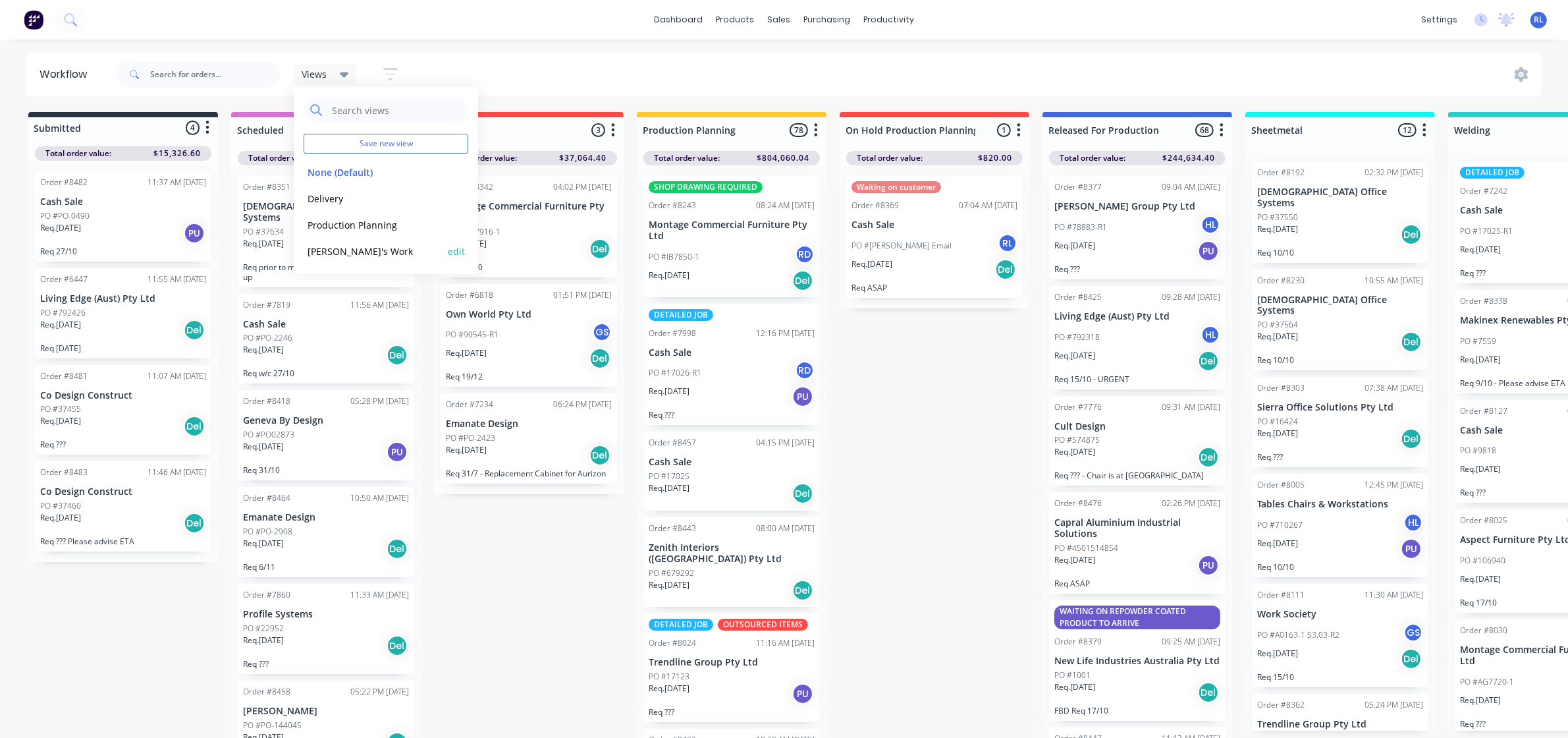
click at [361, 254] on button "[PERSON_NAME]'s Work" at bounding box center [374, 251] width 140 height 15
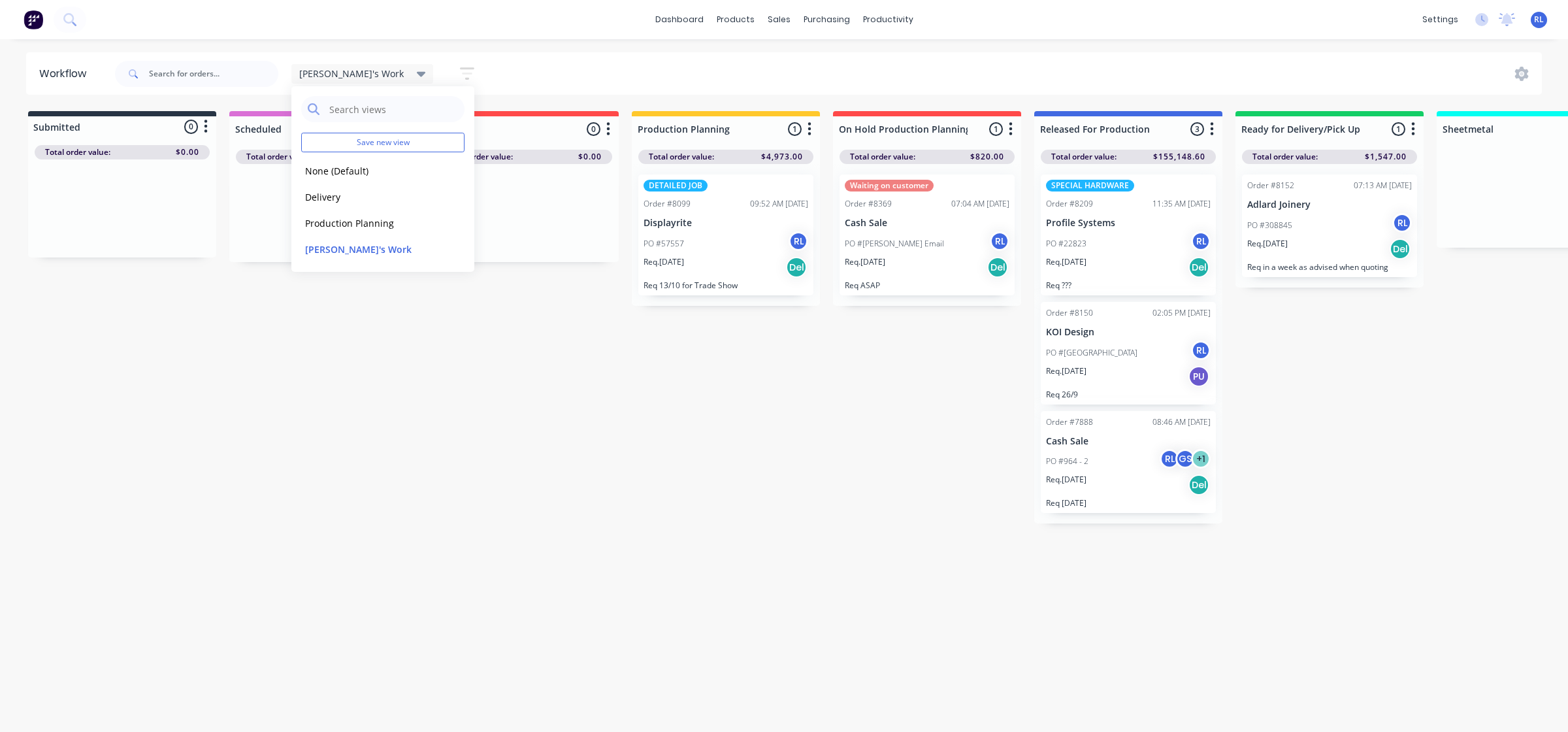
click at [746, 255] on div "PO #57557 RL" at bounding box center [725, 244] width 165 height 25
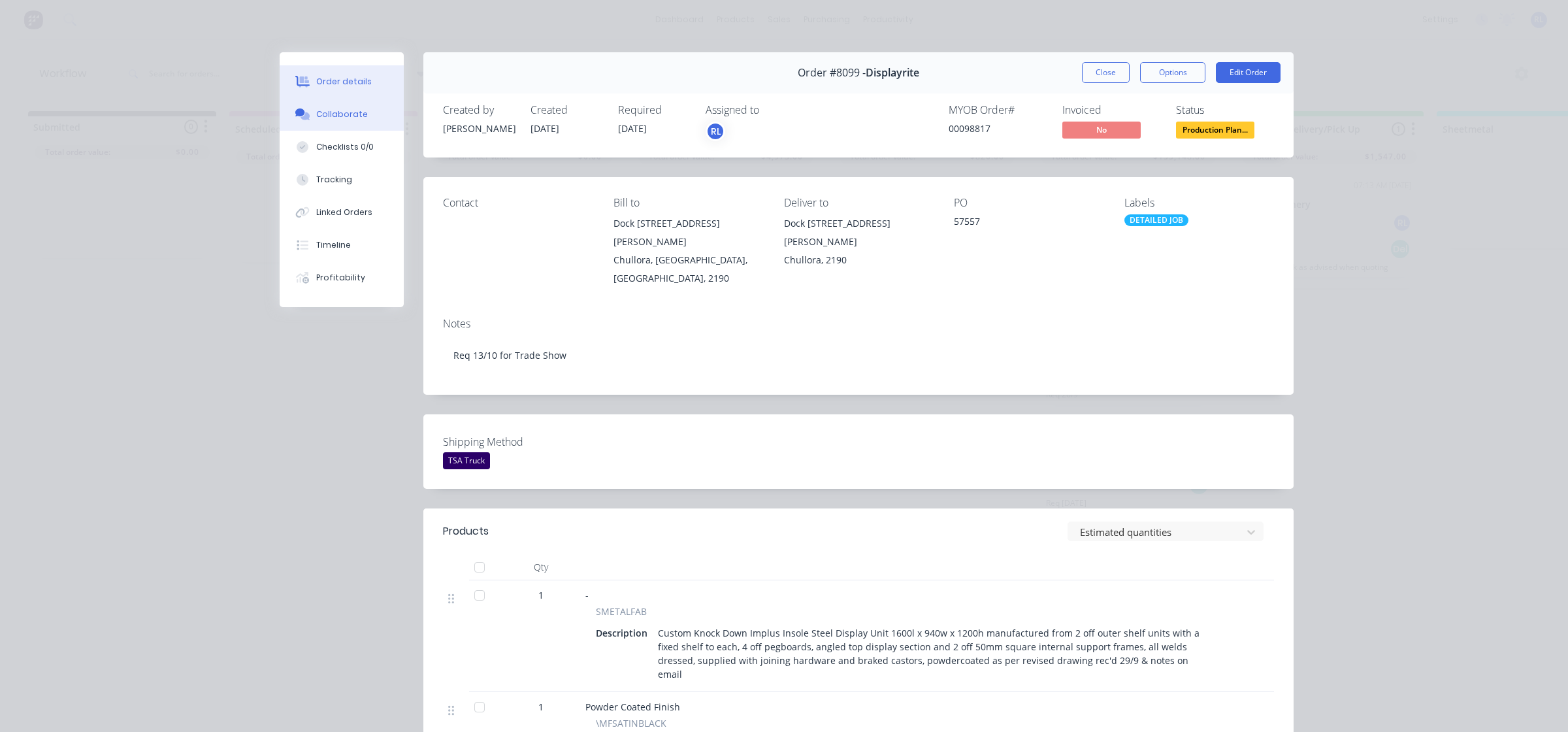
click at [331, 118] on div "Collaborate" at bounding box center [342, 115] width 51 height 12
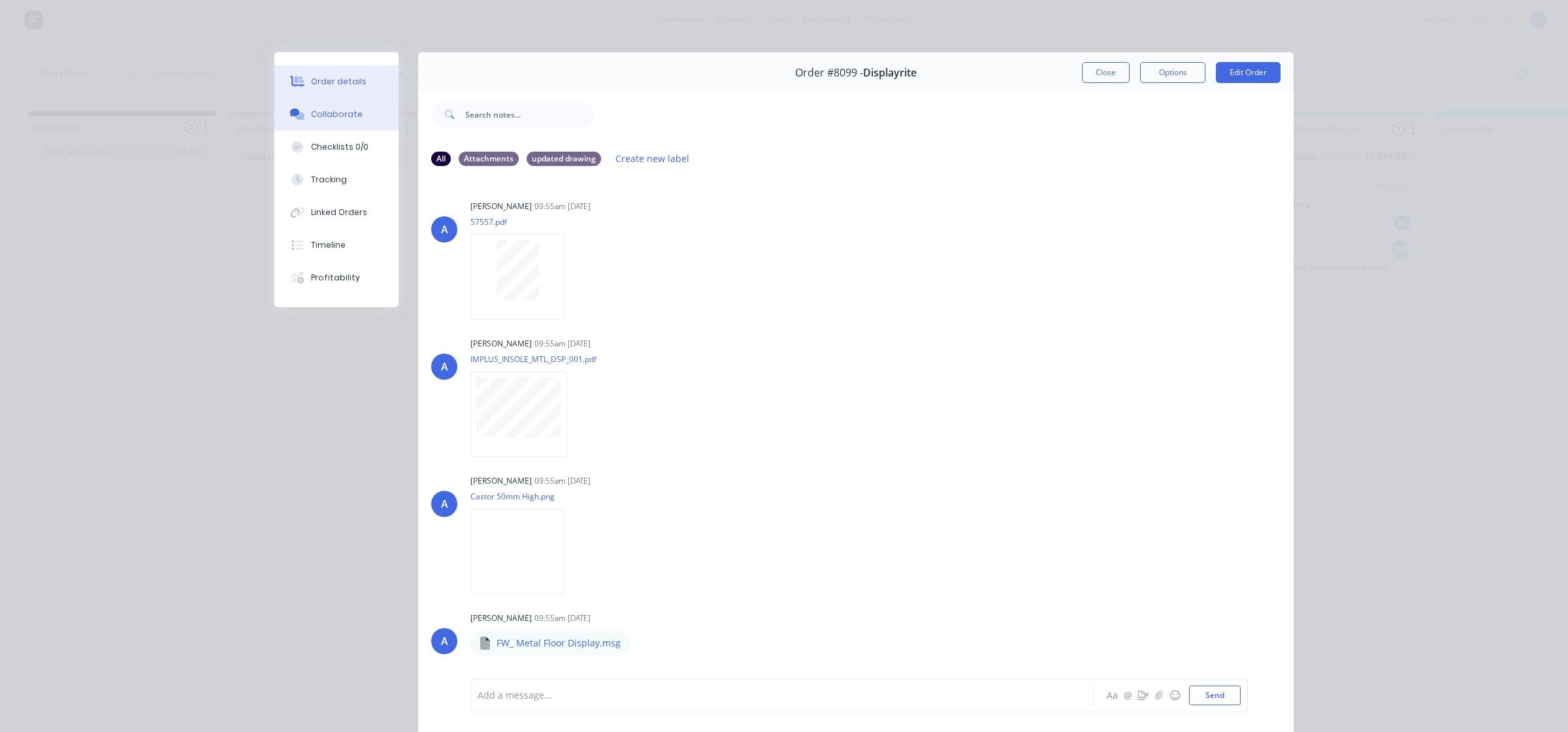
click at [311, 79] on div "Order details" at bounding box center [339, 81] width 56 height 12
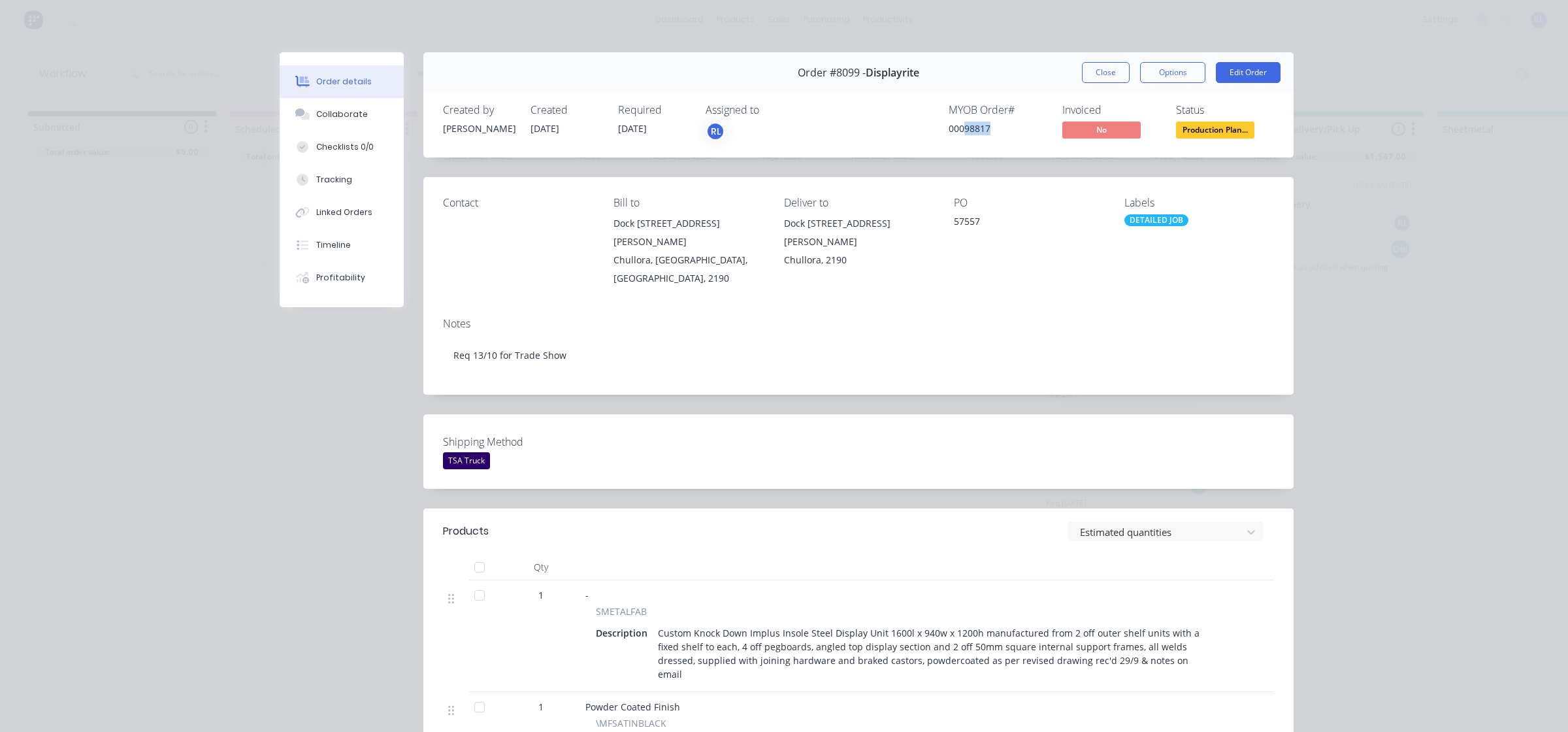
drag, startPoint x: 959, startPoint y: 128, endPoint x: 1001, endPoint y: 129, distance: 42.0
click at [1001, 129] on div "00098817" at bounding box center [997, 128] width 98 height 14
copy div "98817"
